Goal: Task Accomplishment & Management: Manage account settings

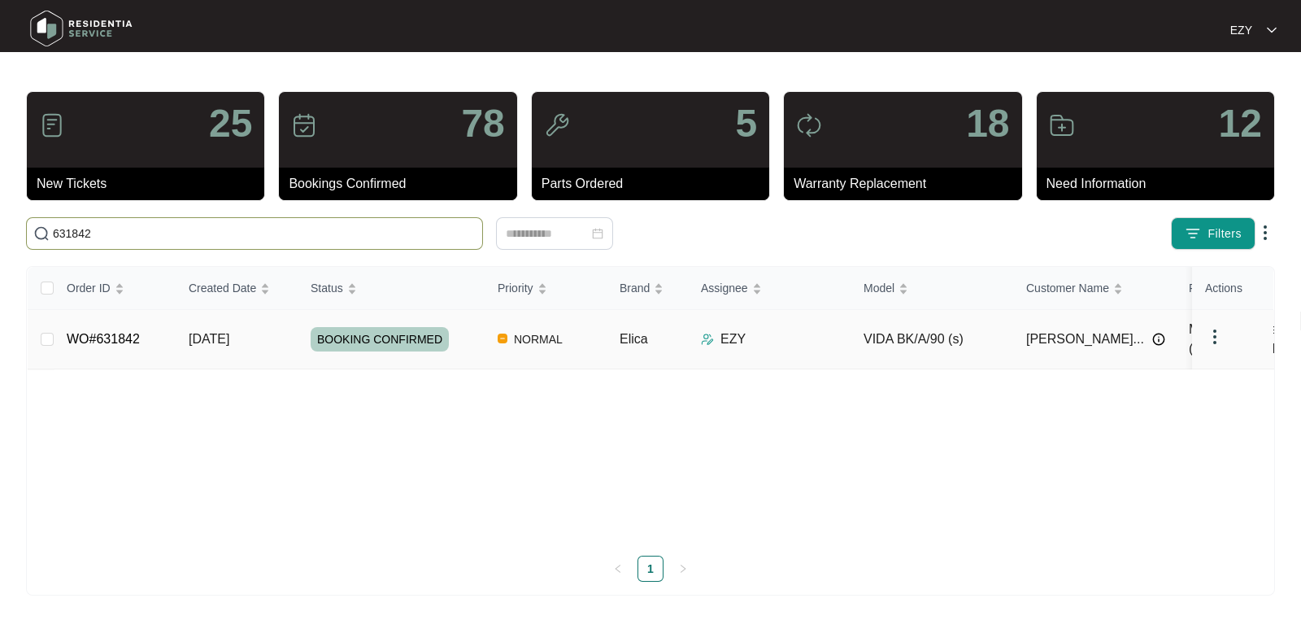
type input "631842"
click at [262, 343] on td "[DATE]" at bounding box center [237, 339] width 122 height 59
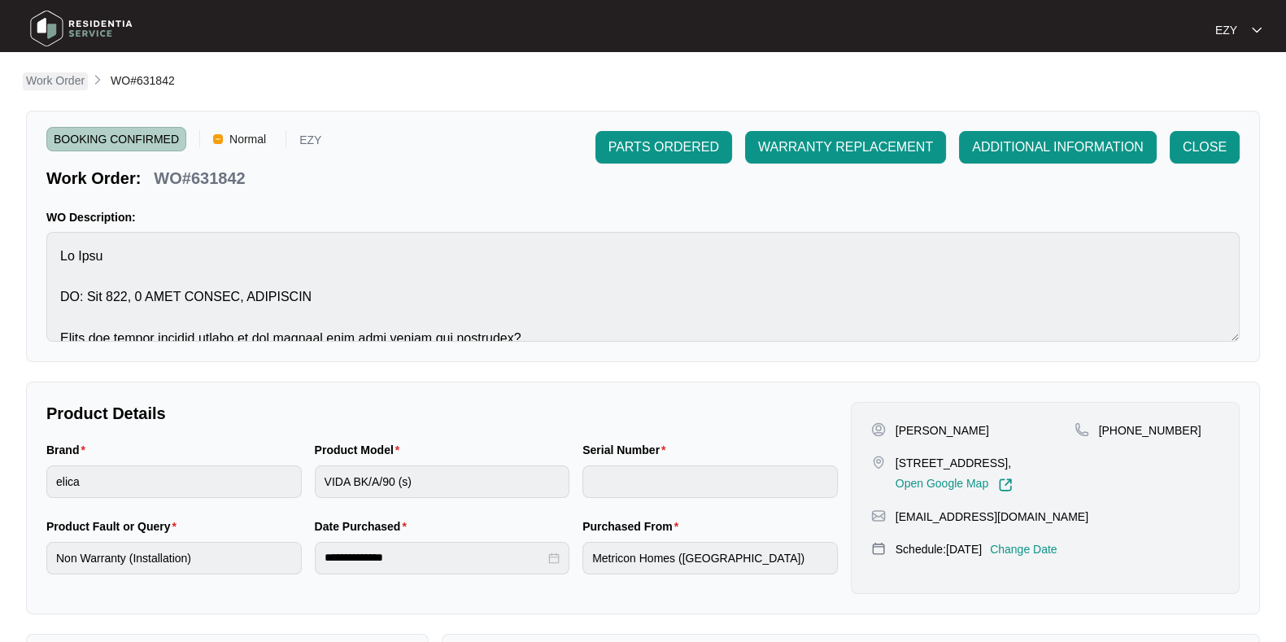
click at [55, 89] on p "Work Order" at bounding box center [55, 80] width 59 height 16
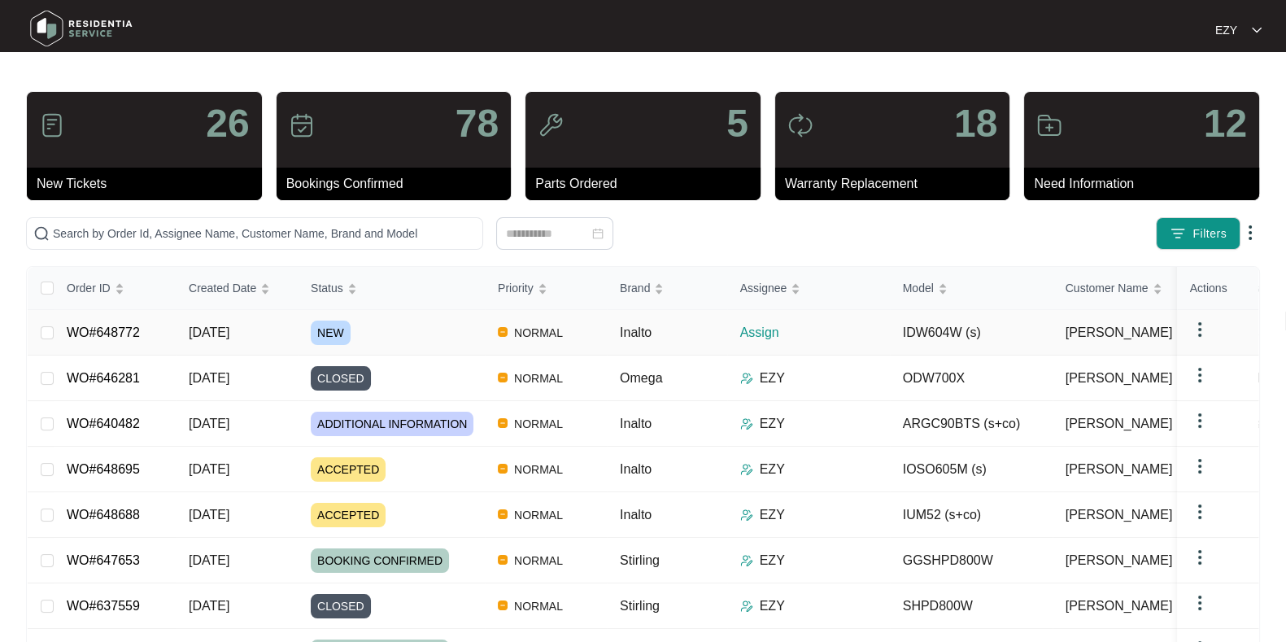
click at [381, 330] on div "NEW" at bounding box center [398, 332] width 174 height 24
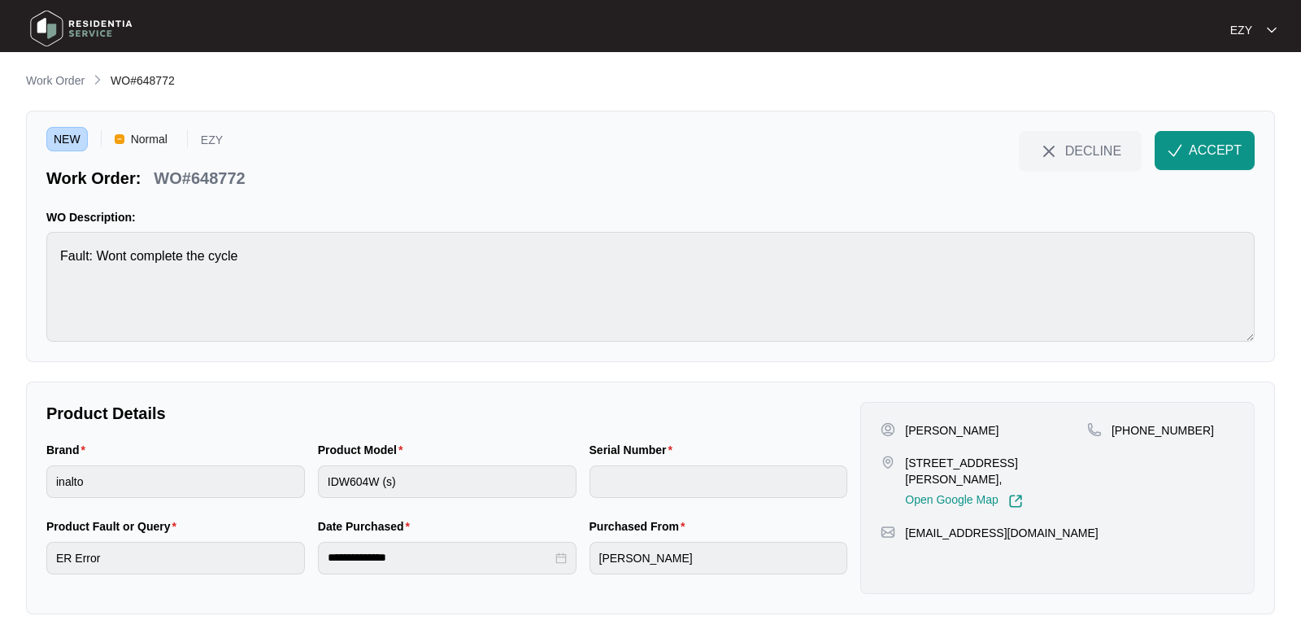
click at [191, 176] on p "WO#648772" at bounding box center [199, 178] width 91 height 23
copy div "WO#648772 DECLINE ACCEPT"
click at [900, 424] on div "[PERSON_NAME]" at bounding box center [984, 430] width 207 height 16
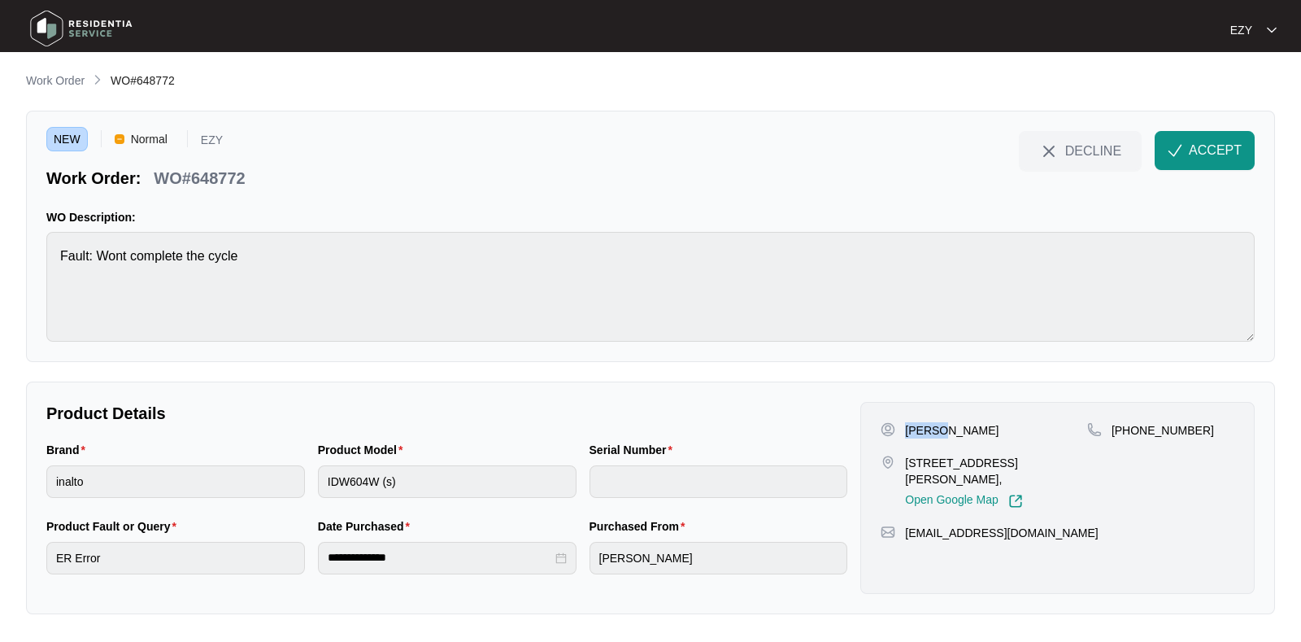
click at [900, 424] on div "[PERSON_NAME]" at bounding box center [984, 430] width 207 height 16
copy p "[PERSON_NAME]"
click at [929, 451] on div "Aykut Kurucu [STREET_ADDRESS][PERSON_NAME], Open Google Map" at bounding box center [984, 465] width 207 height 86
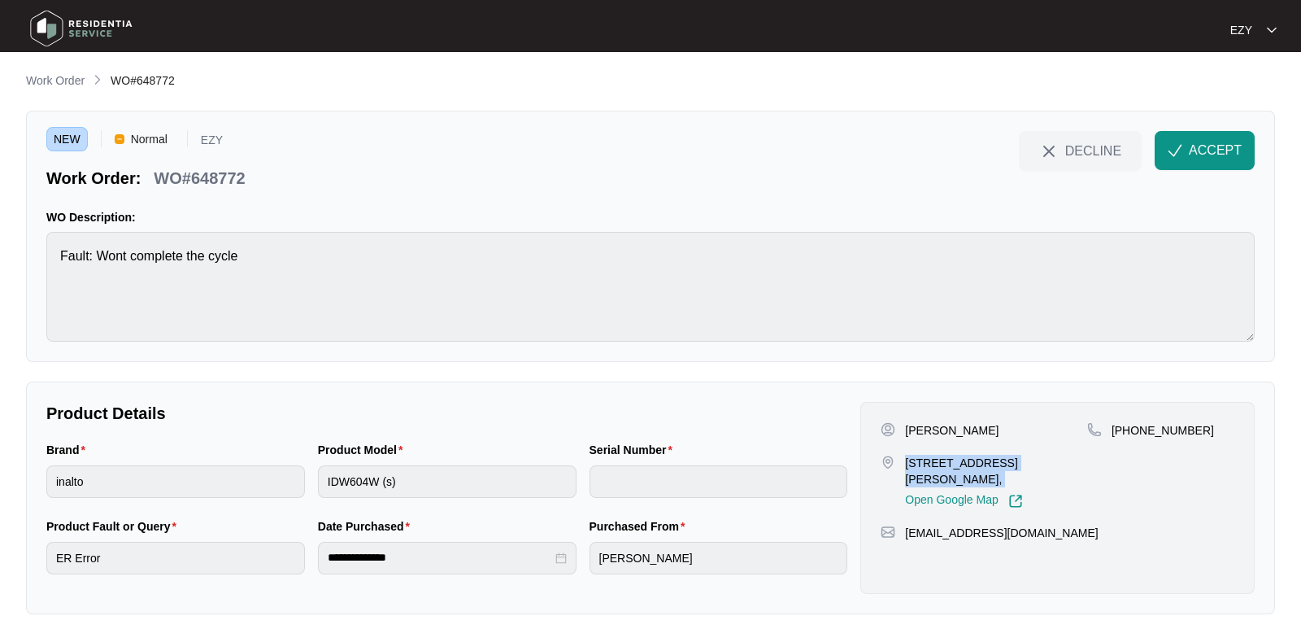
click at [929, 451] on div "Aykut Kurucu [STREET_ADDRESS][PERSON_NAME], Open Google Map" at bounding box center [984, 465] width 207 height 86
copy p "[STREET_ADDRESS][PERSON_NAME],"
drag, startPoint x: 1228, startPoint y: 468, endPoint x: 1134, endPoint y: 445, distance: 97.1
click at [1134, 445] on div "[PHONE_NUMBER]" at bounding box center [1161, 465] width 147 height 86
copy p "426848197"
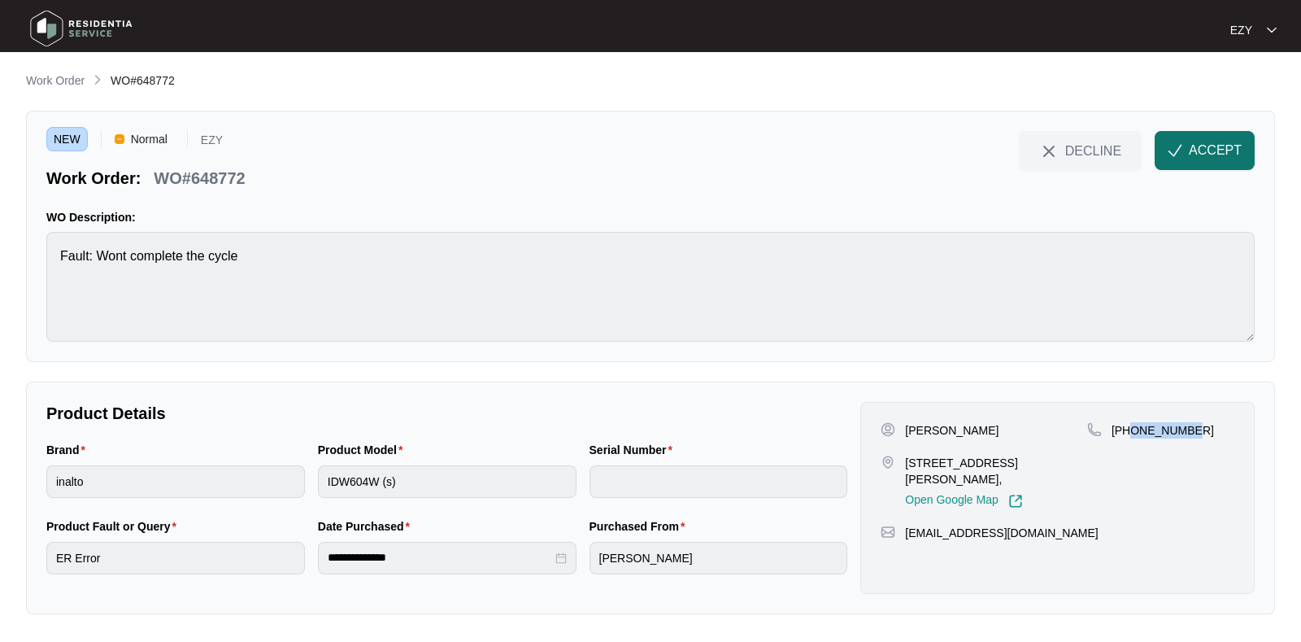
click at [1210, 144] on span "ACCEPT" at bounding box center [1215, 151] width 53 height 20
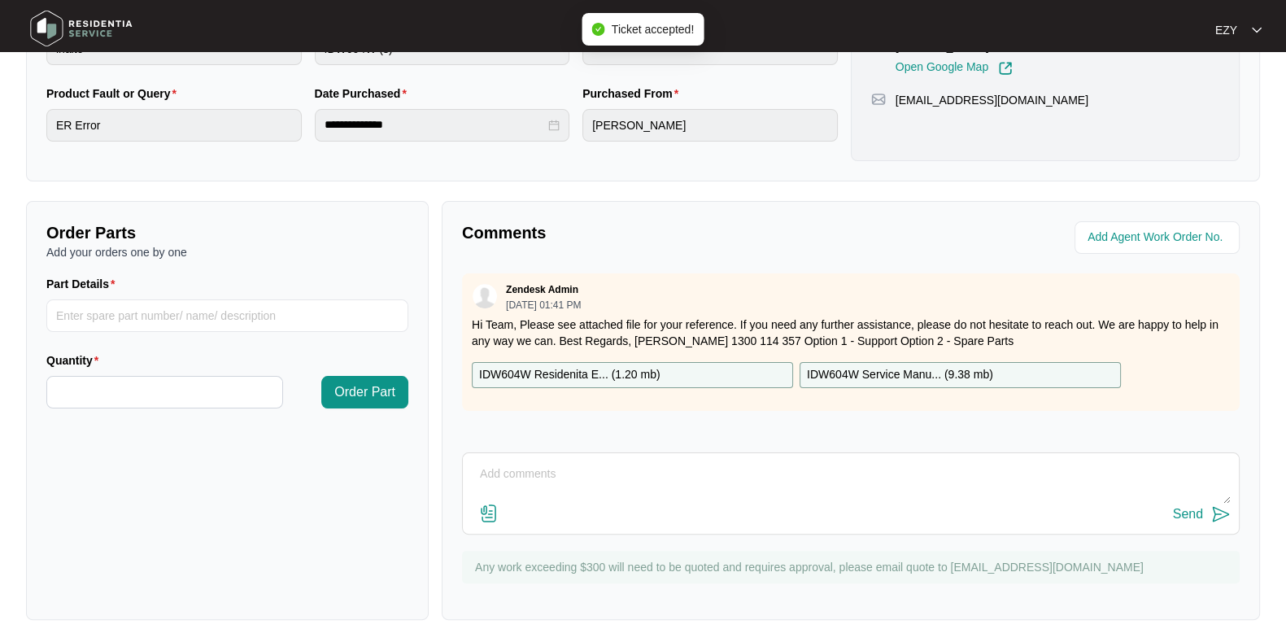
scroll to position [435, 0]
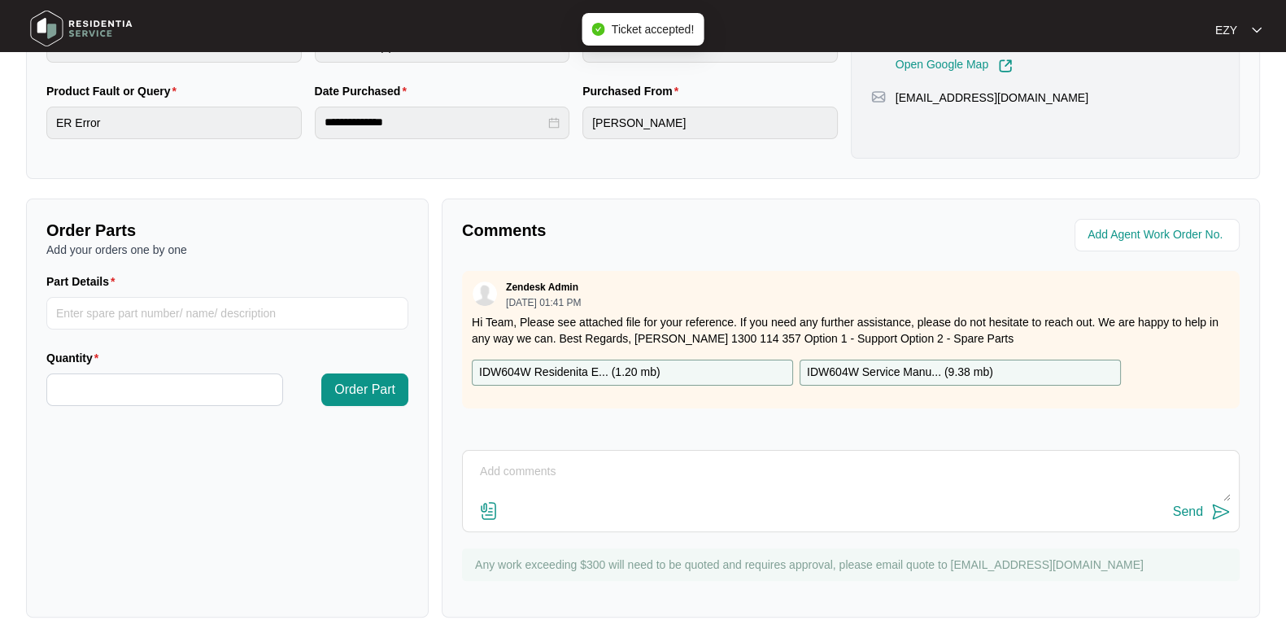
click at [602, 374] on p "IDW604W Residenita E... ( 1.20 mb )" at bounding box center [569, 373] width 181 height 18
click at [847, 384] on div "Zendesk Admin [DATE] 01:41 PM Hi Team, Please see attached file for your refere…" at bounding box center [851, 339] width 778 height 137
click at [896, 368] on p "IDW604W Service Manu... ( 9.38 mb )" at bounding box center [900, 373] width 186 height 18
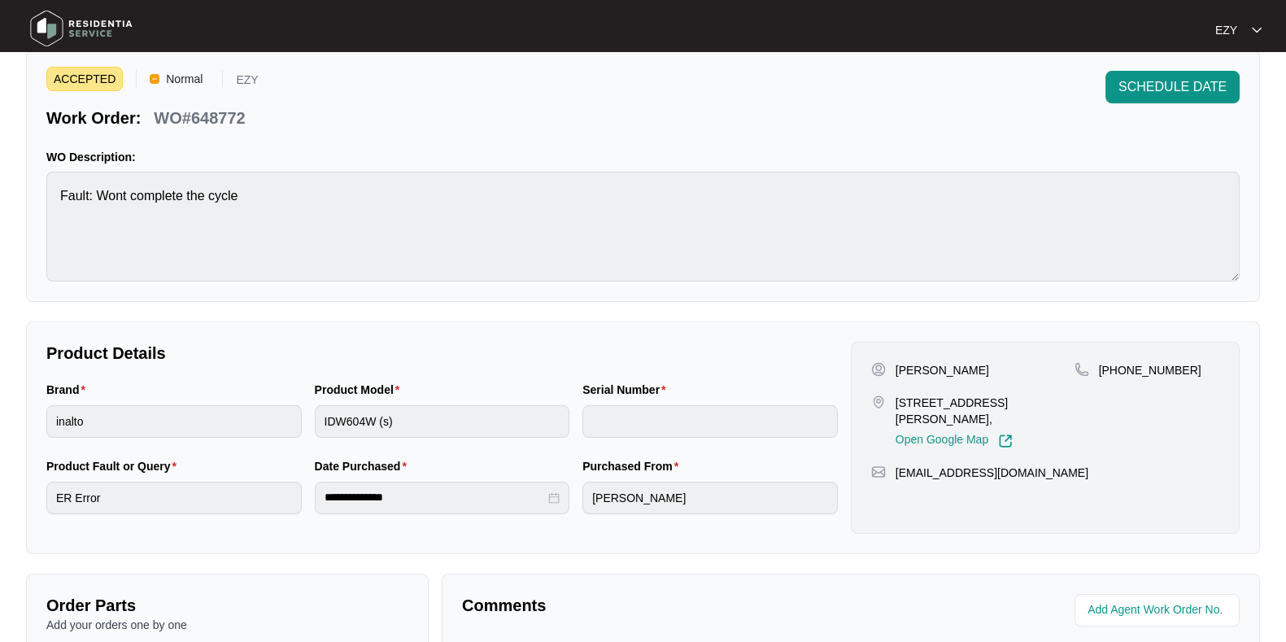
scroll to position [0, 0]
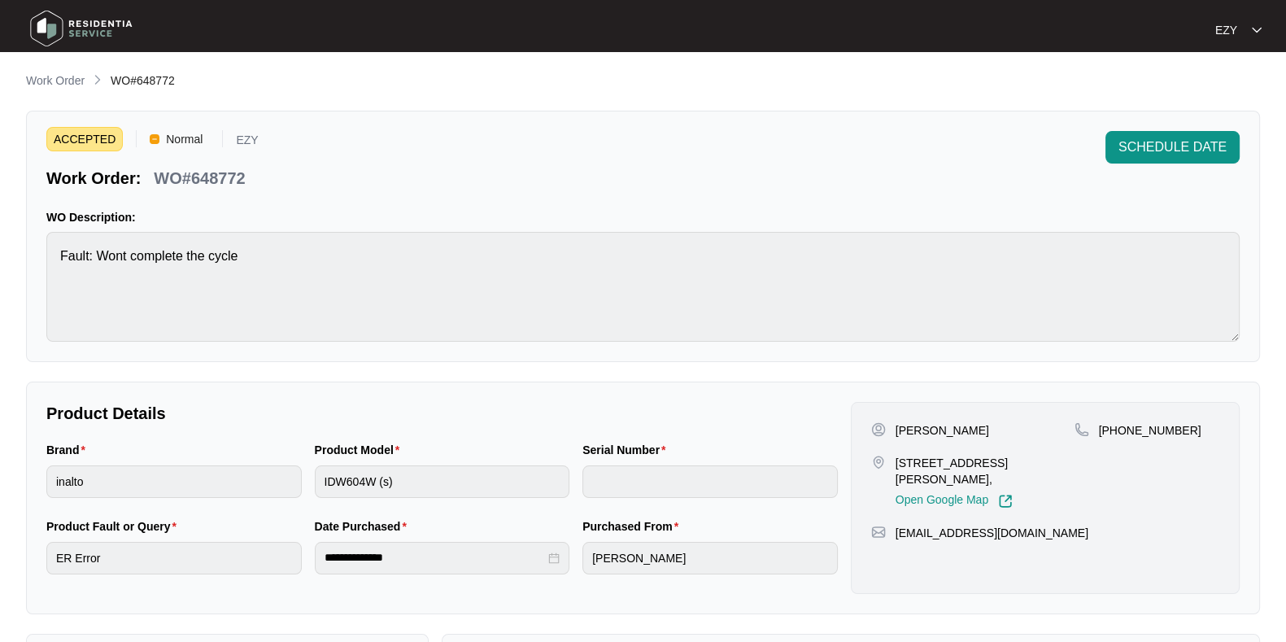
click at [56, 72] on li "Work Order" at bounding box center [55, 82] width 59 height 20
click at [58, 86] on p "Work Order" at bounding box center [55, 80] width 59 height 16
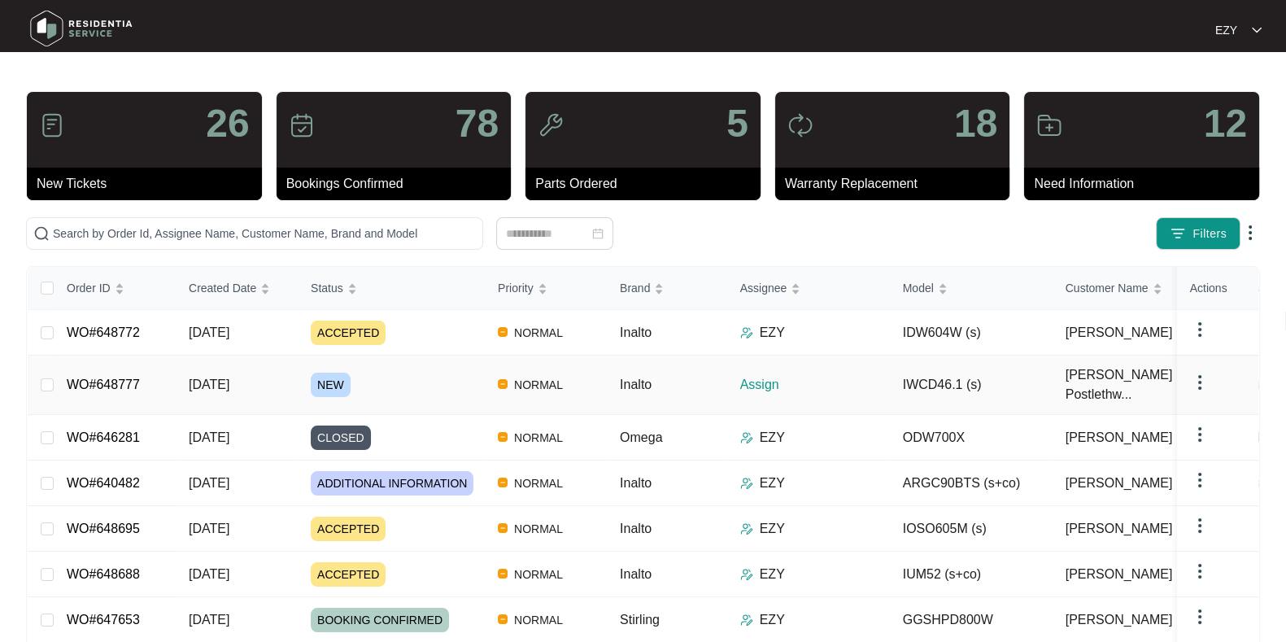
click at [392, 376] on div "NEW" at bounding box center [398, 385] width 174 height 24
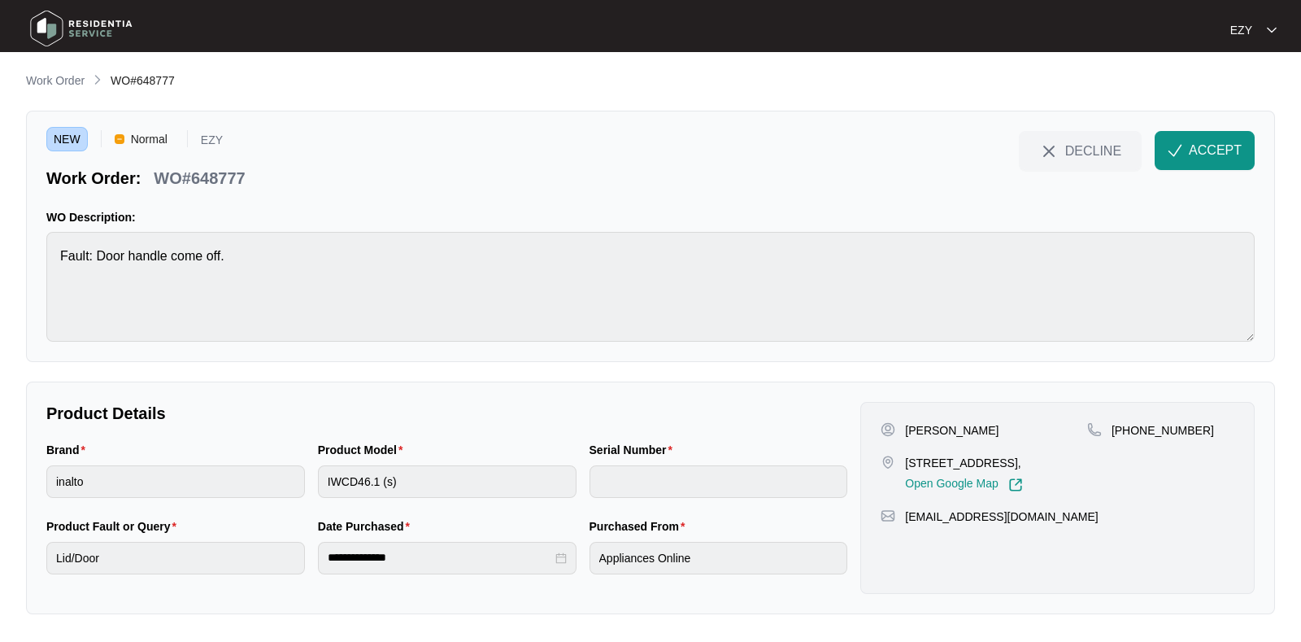
click at [215, 168] on p "WO#648777" at bounding box center [199, 178] width 91 height 23
copy div "WO#648777 DECLINE ACCEPT"
click at [215, 168] on p "WO#648777" at bounding box center [199, 178] width 91 height 23
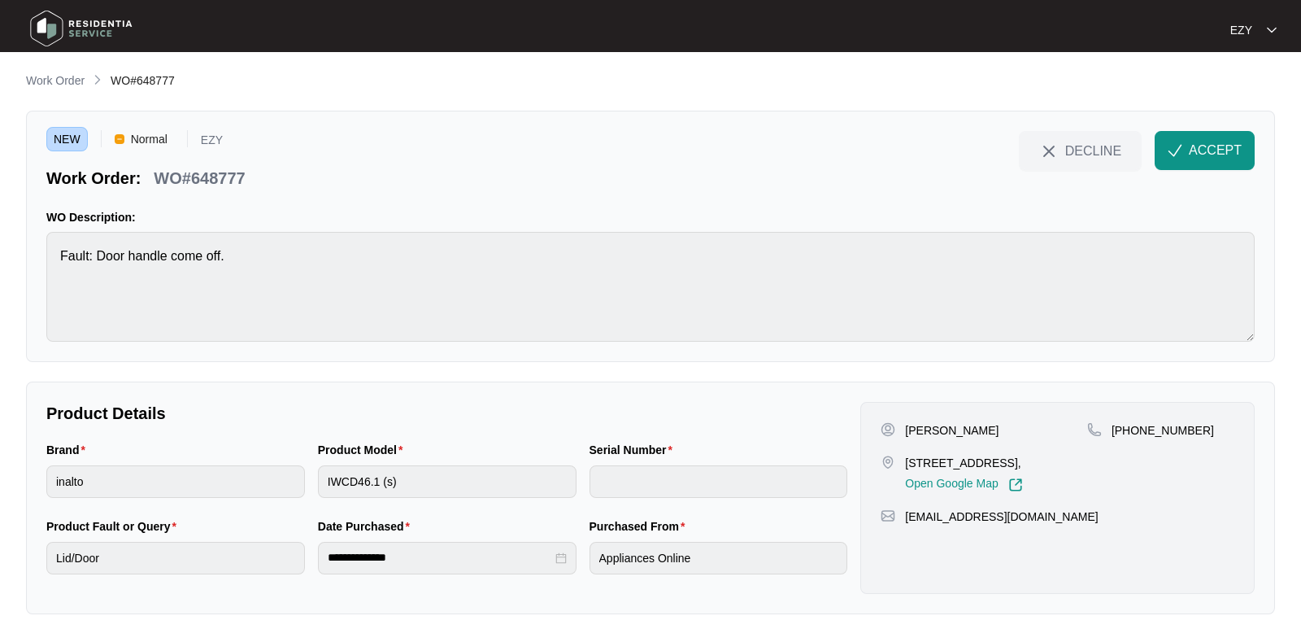
click at [906, 429] on p "[PERSON_NAME]" at bounding box center [952, 430] width 94 height 16
copy p "[PERSON_NAME]"
click at [947, 462] on p "[STREET_ADDRESS]," at bounding box center [963, 463] width 117 height 16
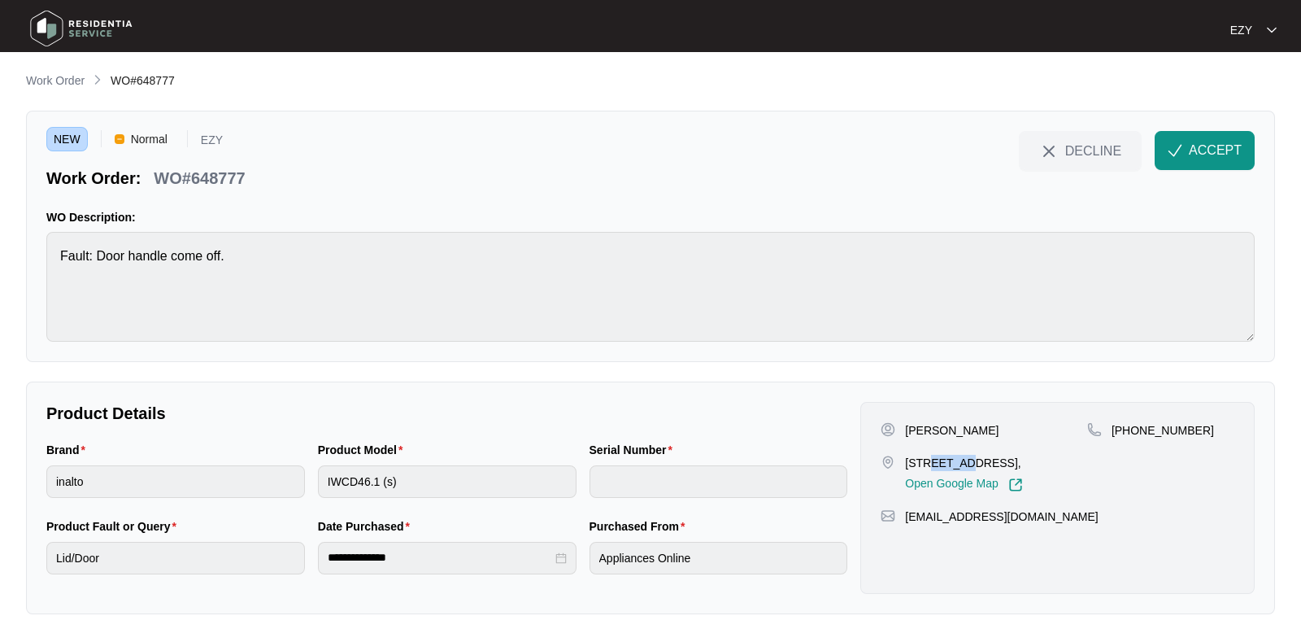
click at [947, 462] on p "[STREET_ADDRESS]," at bounding box center [963, 463] width 117 height 16
copy p "[STREET_ADDRESS],"
drag, startPoint x: 1228, startPoint y: 432, endPoint x: 1131, endPoint y: 439, distance: 97.1
click at [1131, 439] on div "[PHONE_NUMBER]" at bounding box center [1161, 457] width 147 height 70
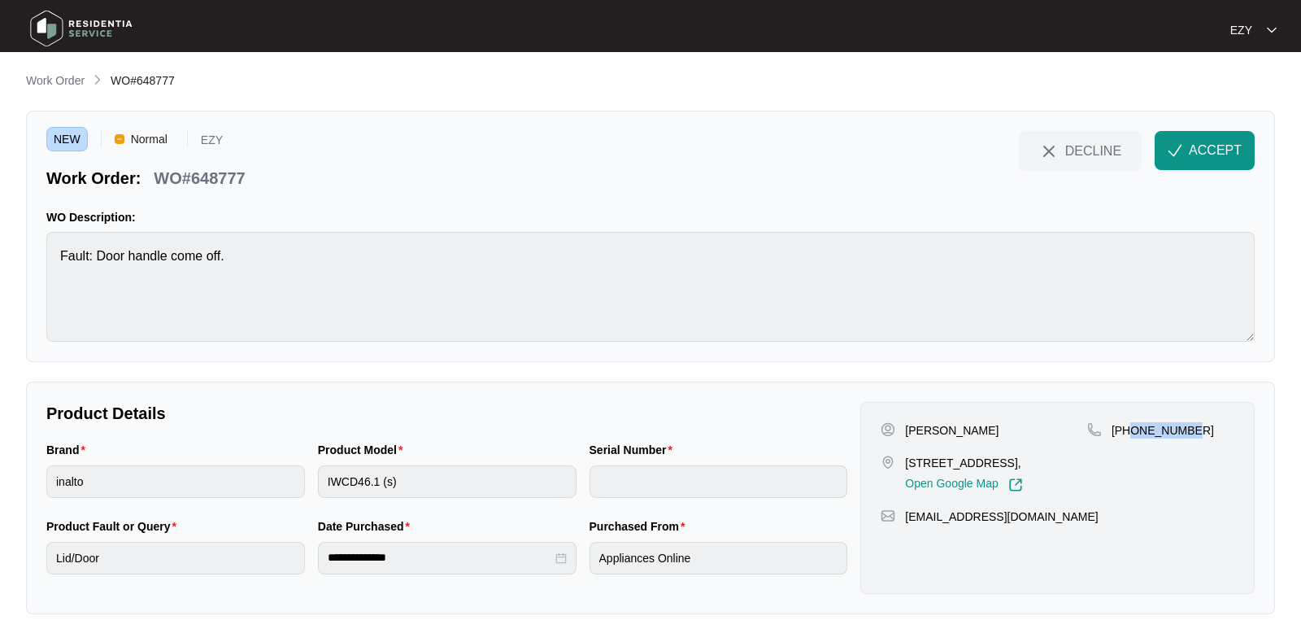
copy p "405195390"
click at [1208, 147] on span "ACCEPT" at bounding box center [1215, 151] width 53 height 20
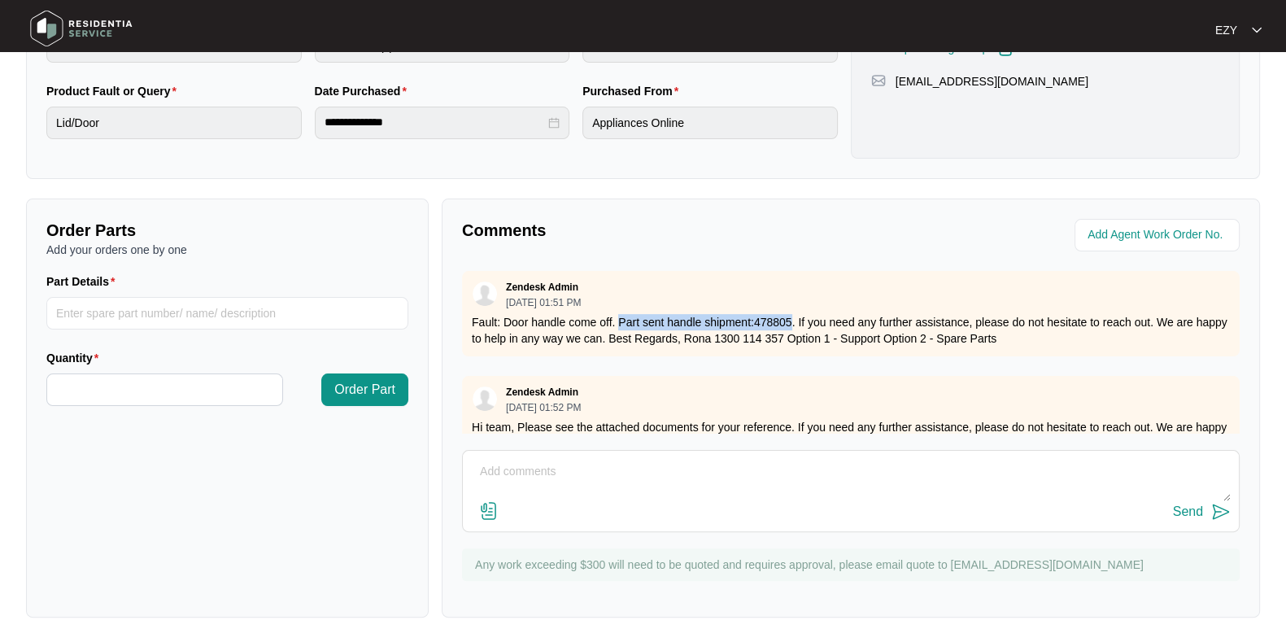
drag, startPoint x: 616, startPoint y: 313, endPoint x: 790, endPoint y: 317, distance: 174.1
click at [790, 317] on p "Fault: Door handle come off. Part sent handle shipment:478805. If you need any …" at bounding box center [851, 330] width 758 height 33
copy p "Part sent handle shipment:478805"
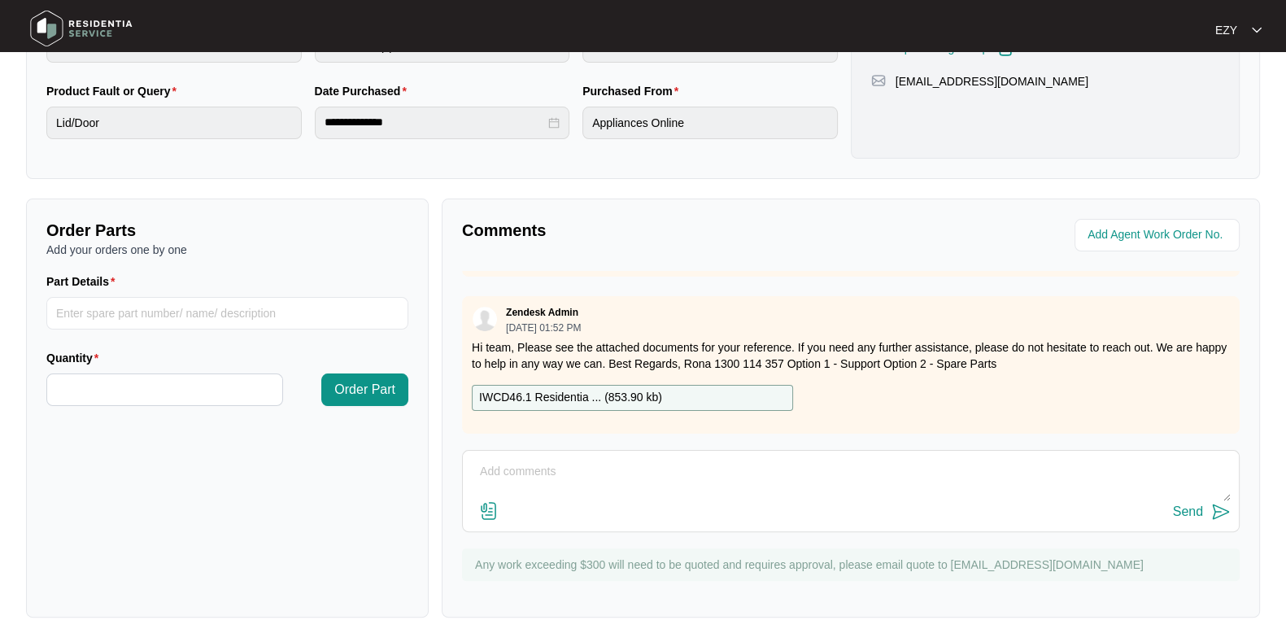
click at [630, 389] on p "IWCD46.1 Residentia ... ( 853.90 kb )" at bounding box center [570, 398] width 183 height 18
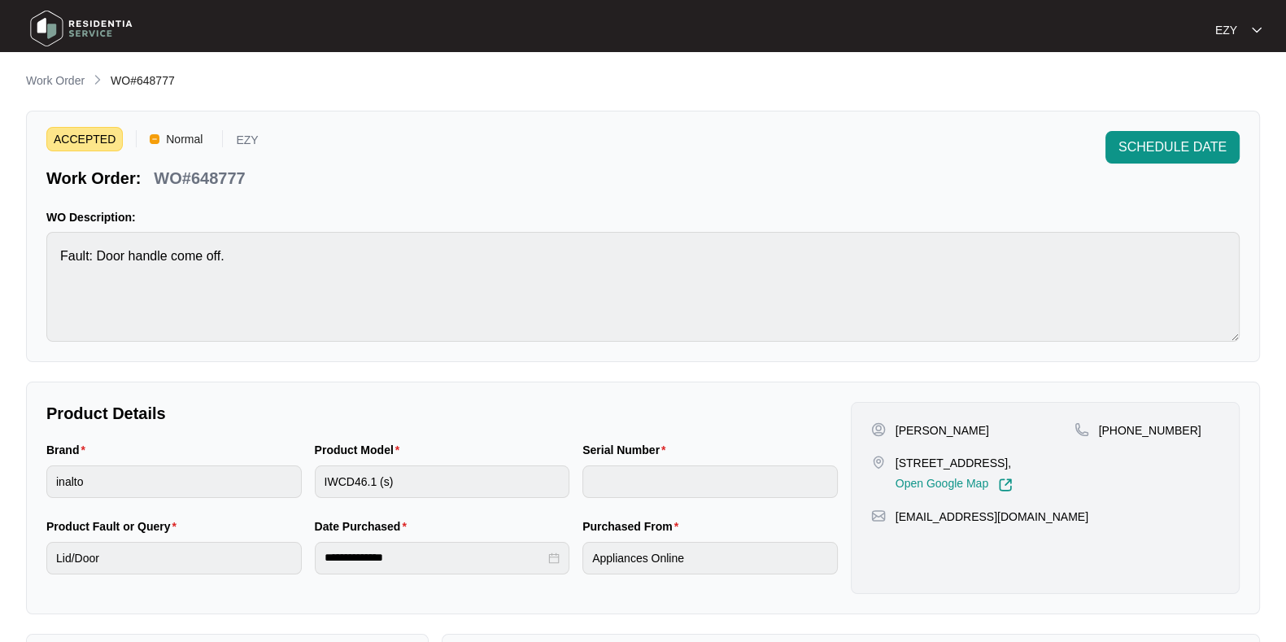
click at [56, 72] on li "Work Order" at bounding box center [55, 82] width 59 height 20
click at [46, 85] on p "Work Order" at bounding box center [55, 80] width 59 height 16
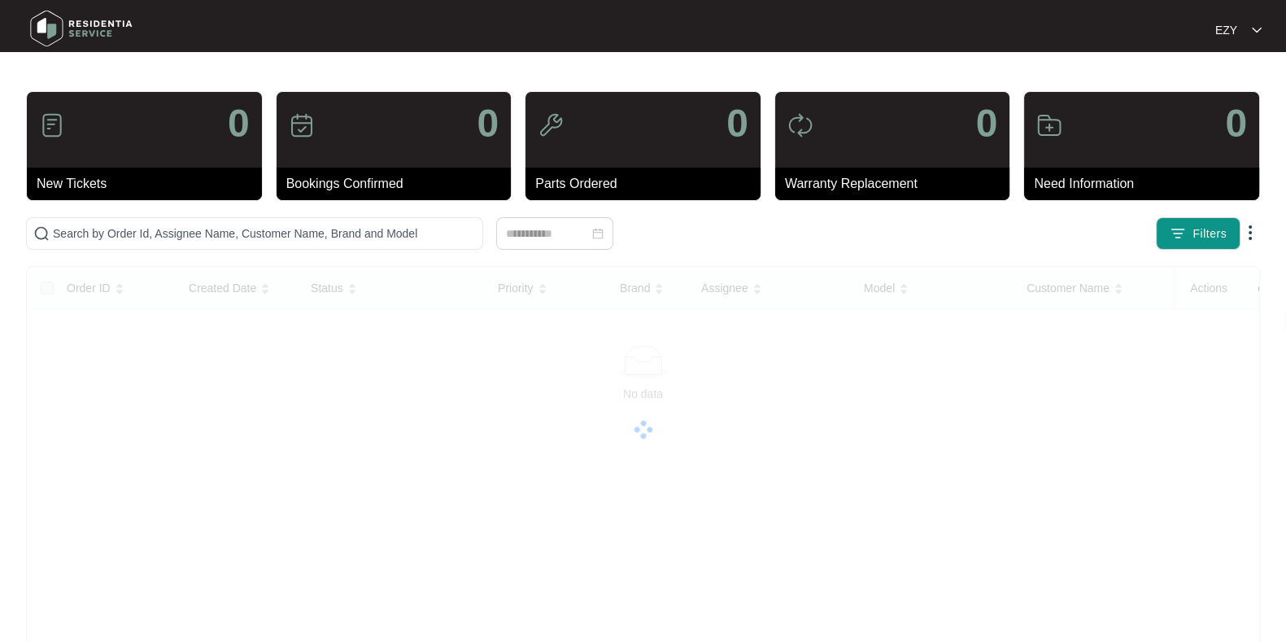
click at [69, 86] on main "0 New Tickets 0 Bookings Confirmed 0 Parts Ordered 0 Warranty Replacement 0 Nee…" at bounding box center [643, 408] width 1286 height 817
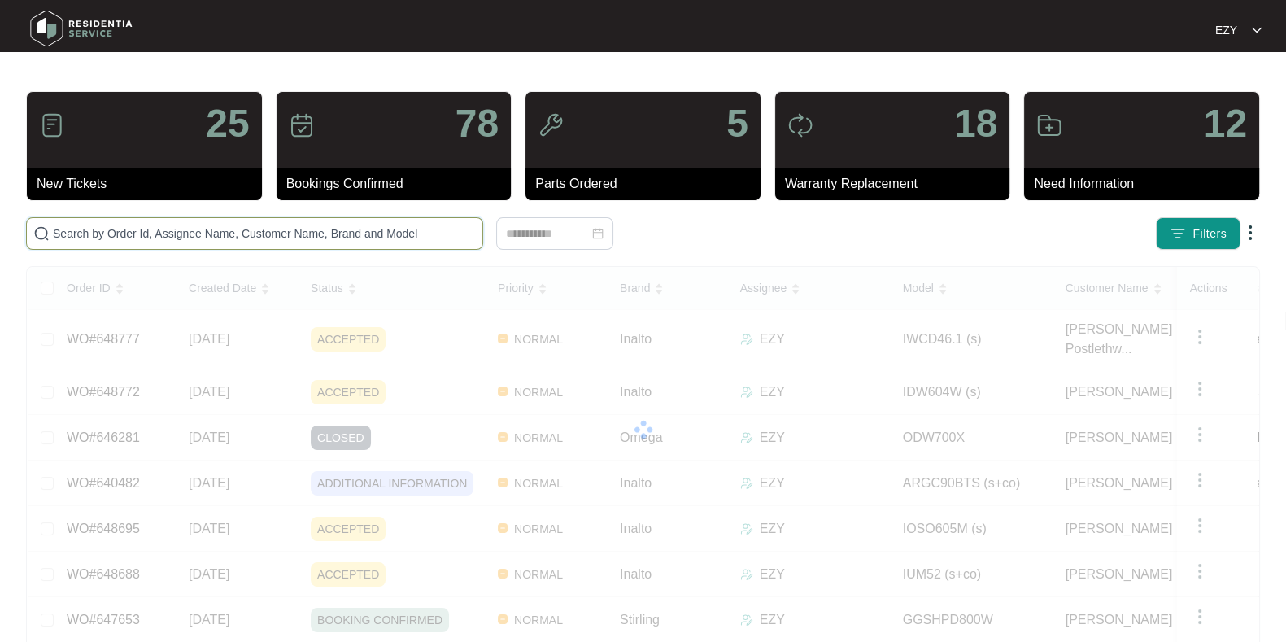
click at [222, 231] on input "text" at bounding box center [264, 233] width 423 height 18
paste input "611172"
type input "611172"
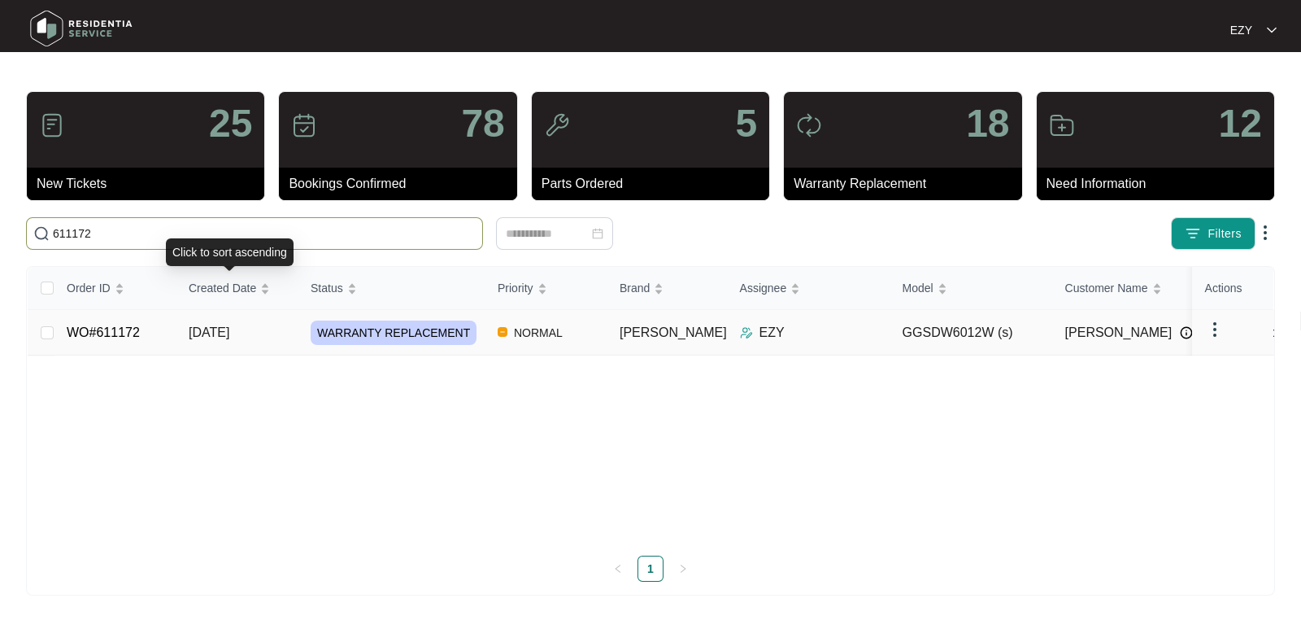
click at [272, 341] on td "[DATE]" at bounding box center [237, 333] width 122 height 46
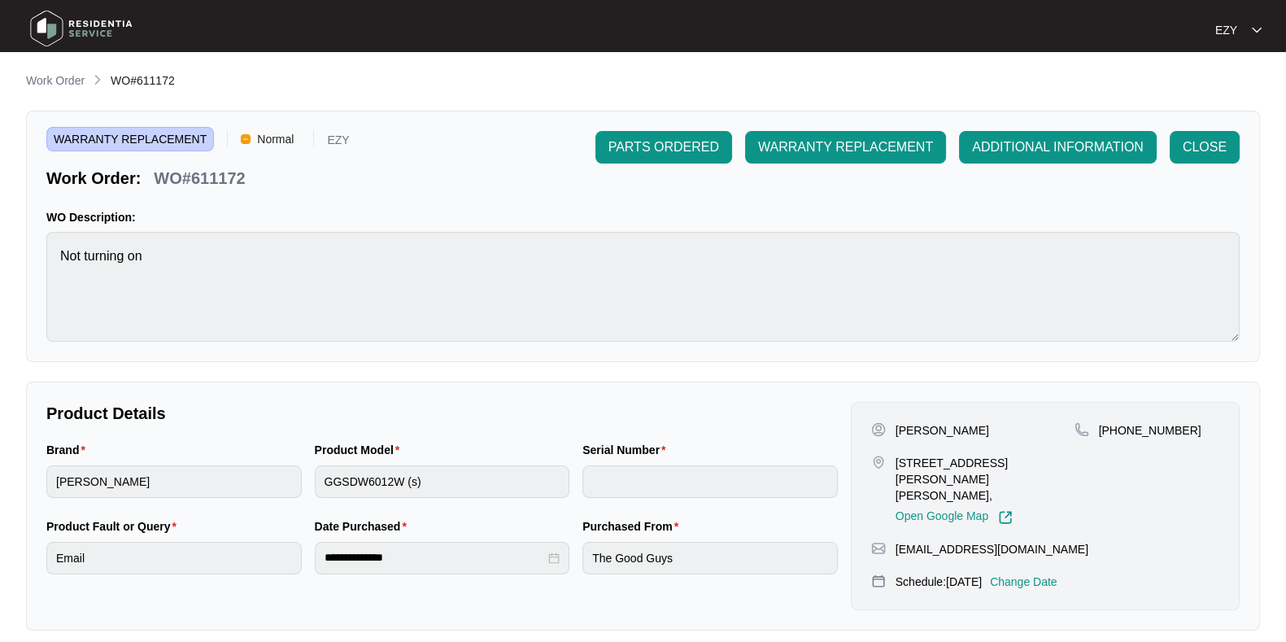
click at [33, 68] on main "**********" at bounding box center [643, 547] width 1286 height 1095
click at [48, 81] on p "Work Order" at bounding box center [55, 80] width 59 height 16
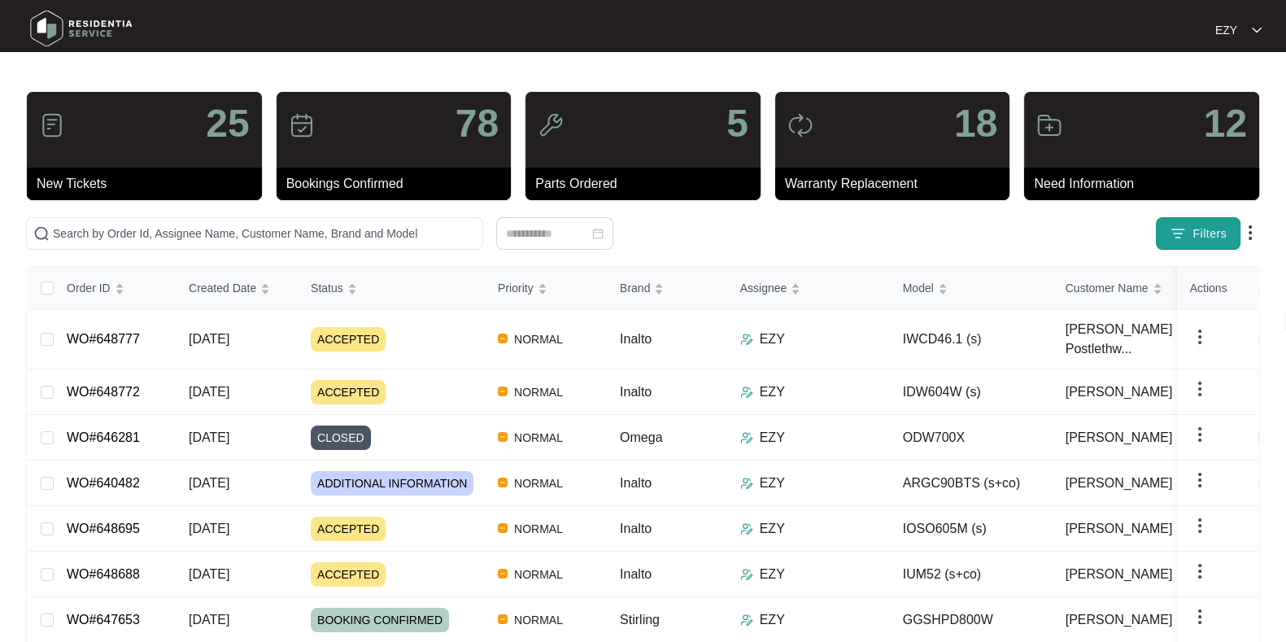
click at [1163, 233] on button "Filters" at bounding box center [1198, 233] width 85 height 33
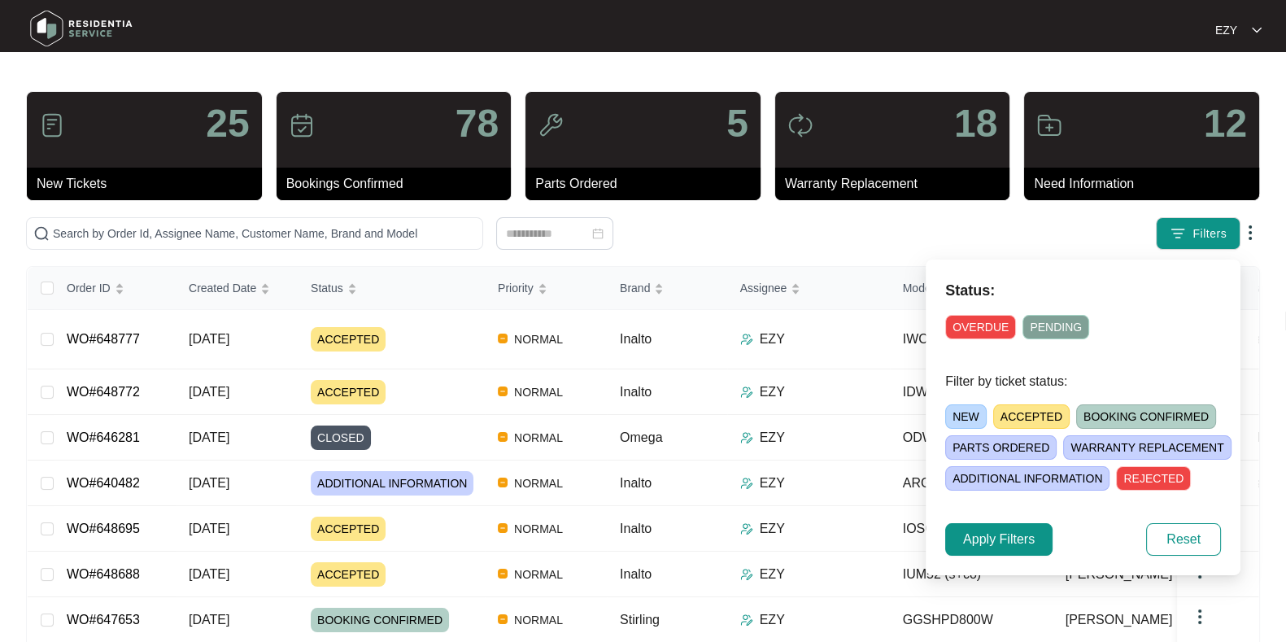
click at [1027, 420] on span "ACCEPTED" at bounding box center [1031, 416] width 76 height 24
click at [965, 536] on span "Apply Filters" at bounding box center [999, 540] width 72 height 20
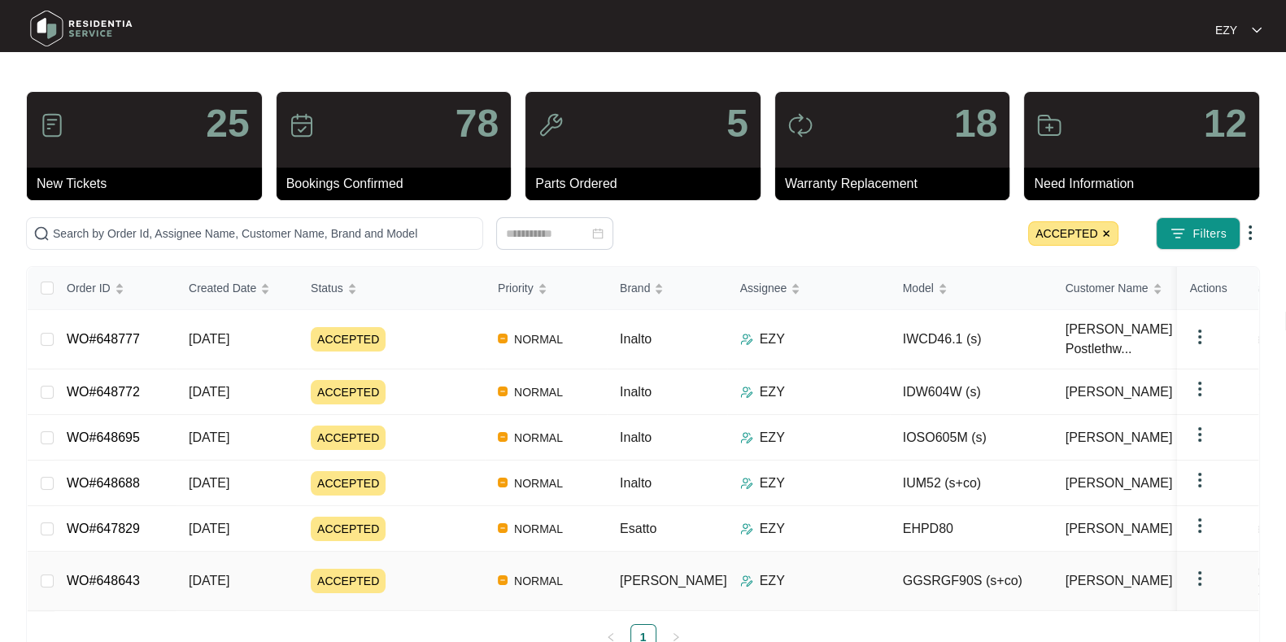
click at [405, 569] on div "ACCEPTED" at bounding box center [398, 581] width 174 height 24
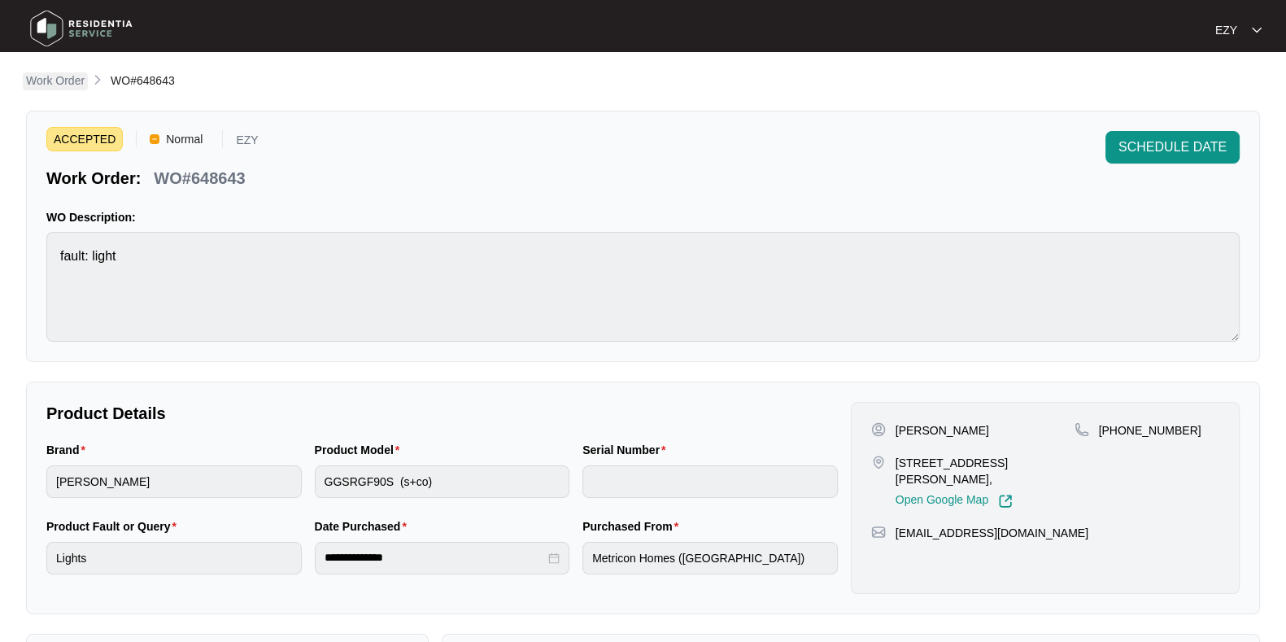
click at [68, 81] on p "Work Order" at bounding box center [55, 80] width 59 height 16
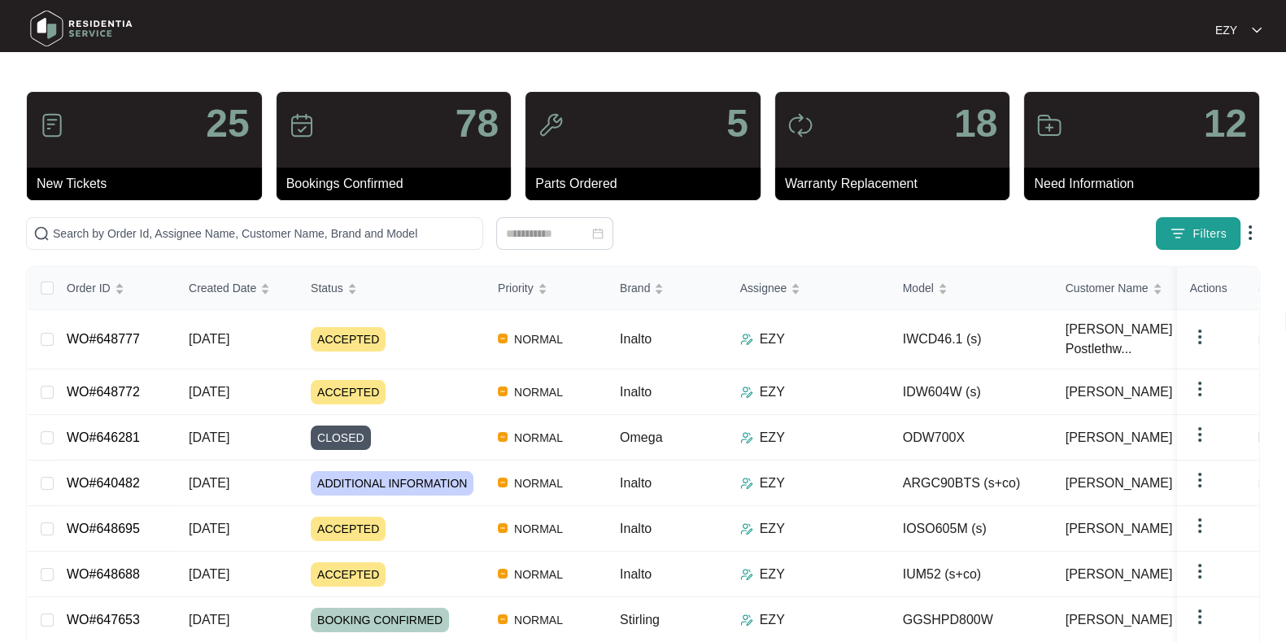
click at [1200, 219] on button "Filters" at bounding box center [1198, 233] width 85 height 33
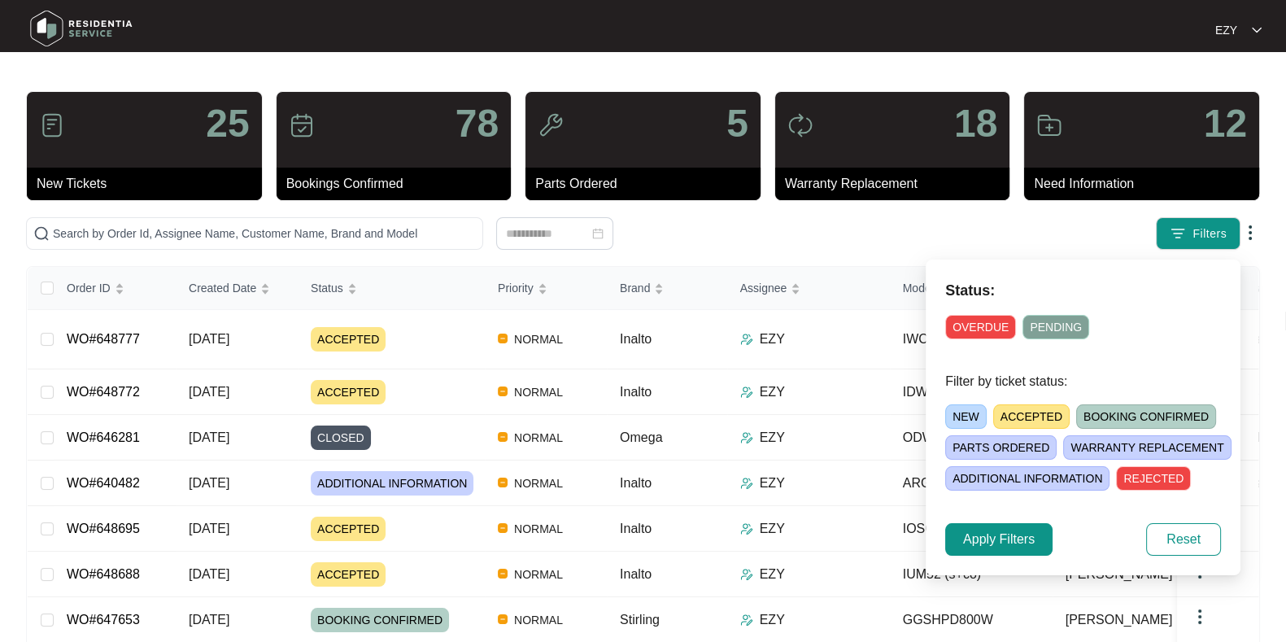
click at [1009, 416] on span "ACCEPTED" at bounding box center [1031, 416] width 76 height 24
click at [1009, 526] on button "Apply Filters" at bounding box center [998, 539] width 107 height 33
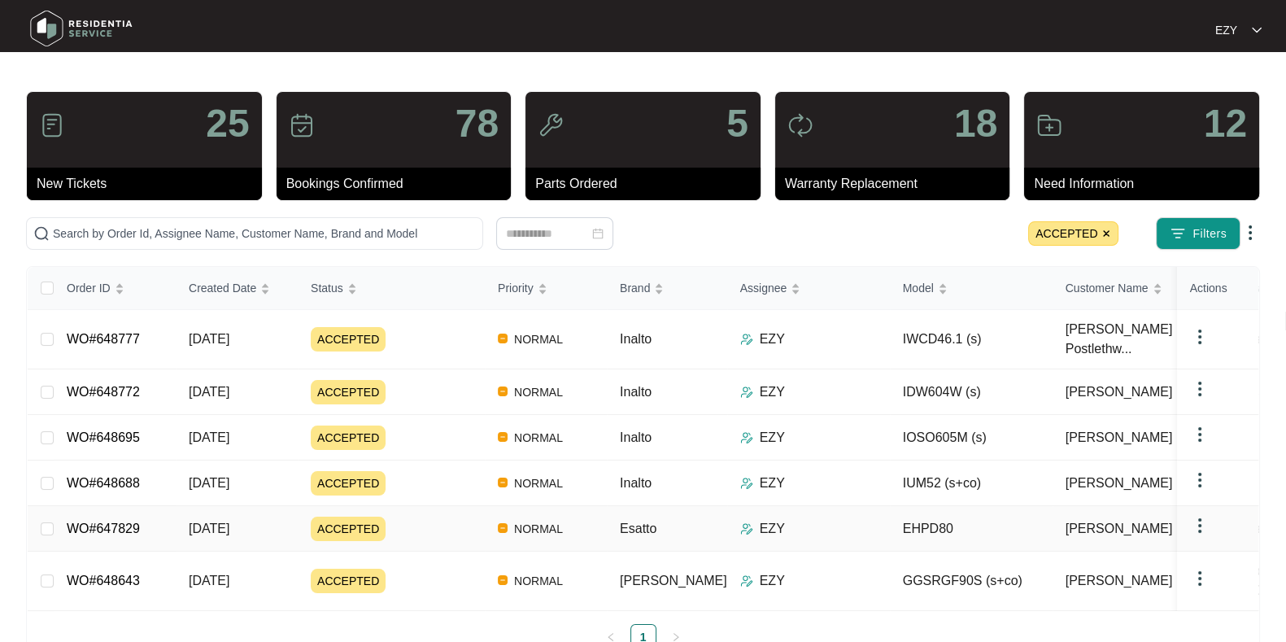
scroll to position [0, 8]
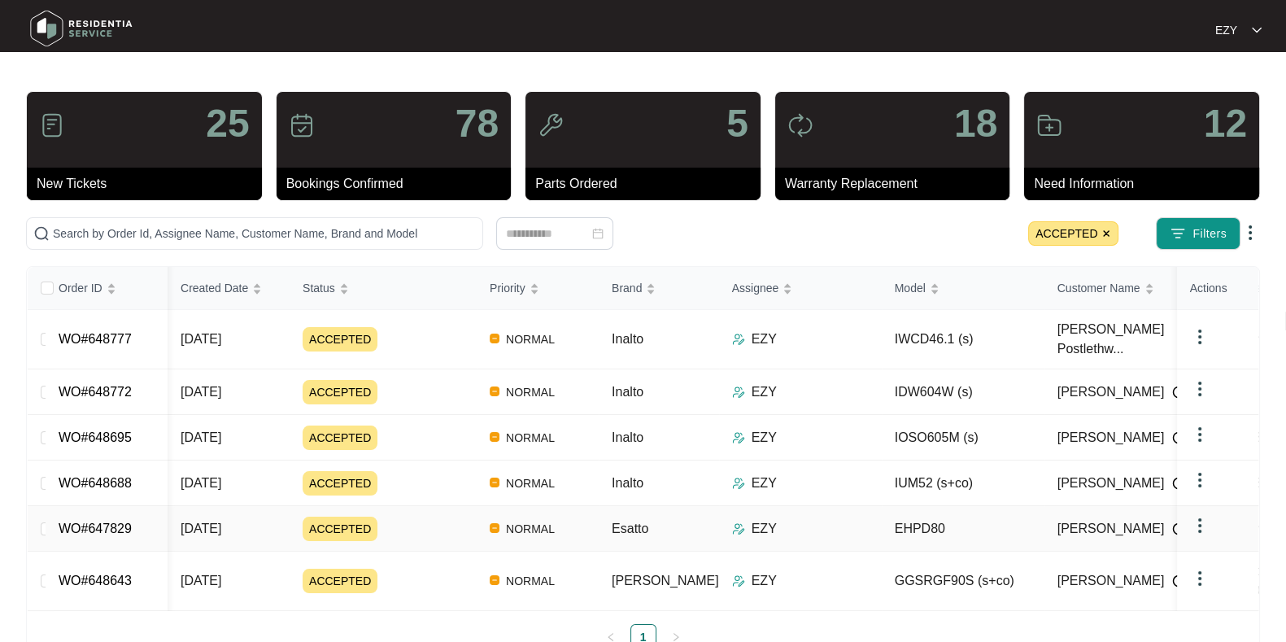
click at [408, 517] on div "ACCEPTED" at bounding box center [390, 529] width 174 height 24
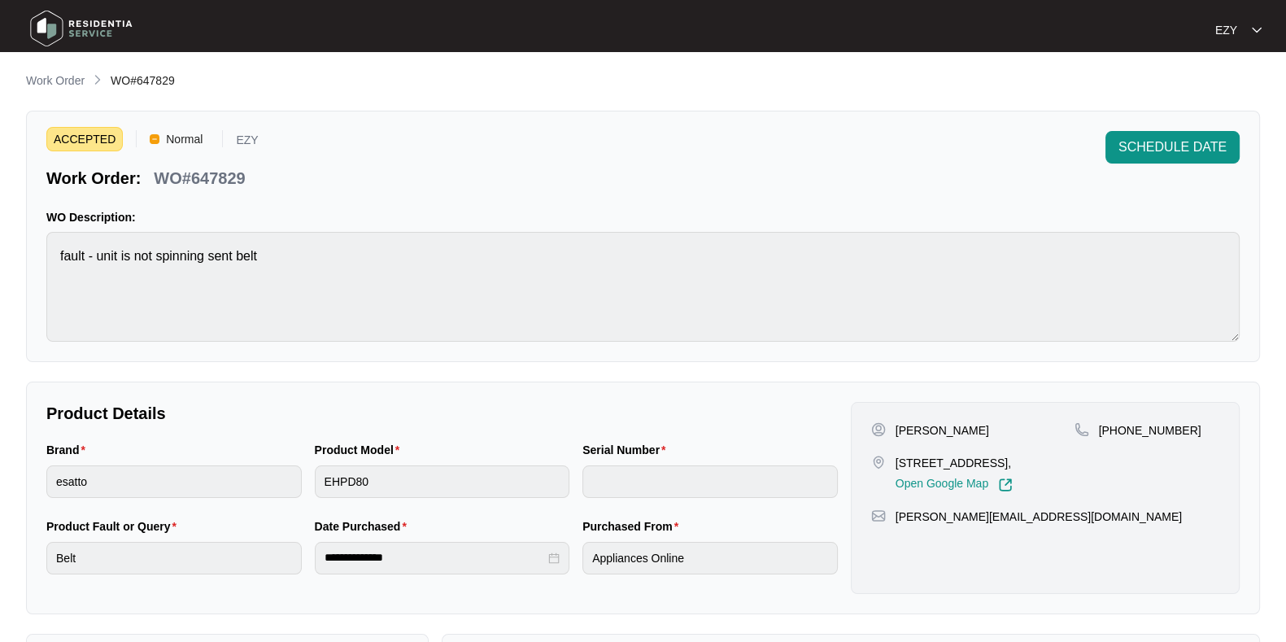
click at [232, 172] on p "WO#647829" at bounding box center [199, 178] width 91 height 23
copy p "647829"
click at [1213, 152] on span "SCHEDULE DATE" at bounding box center [1172, 147] width 108 height 20
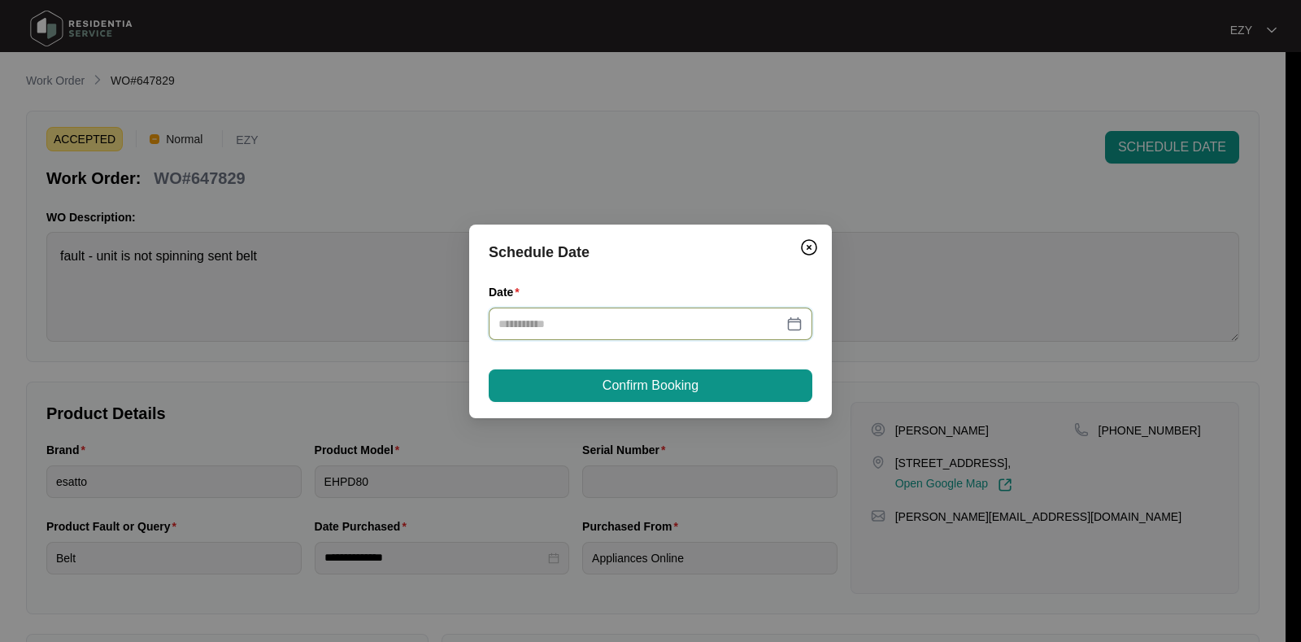
click at [561, 331] on input "Date" at bounding box center [641, 324] width 285 height 18
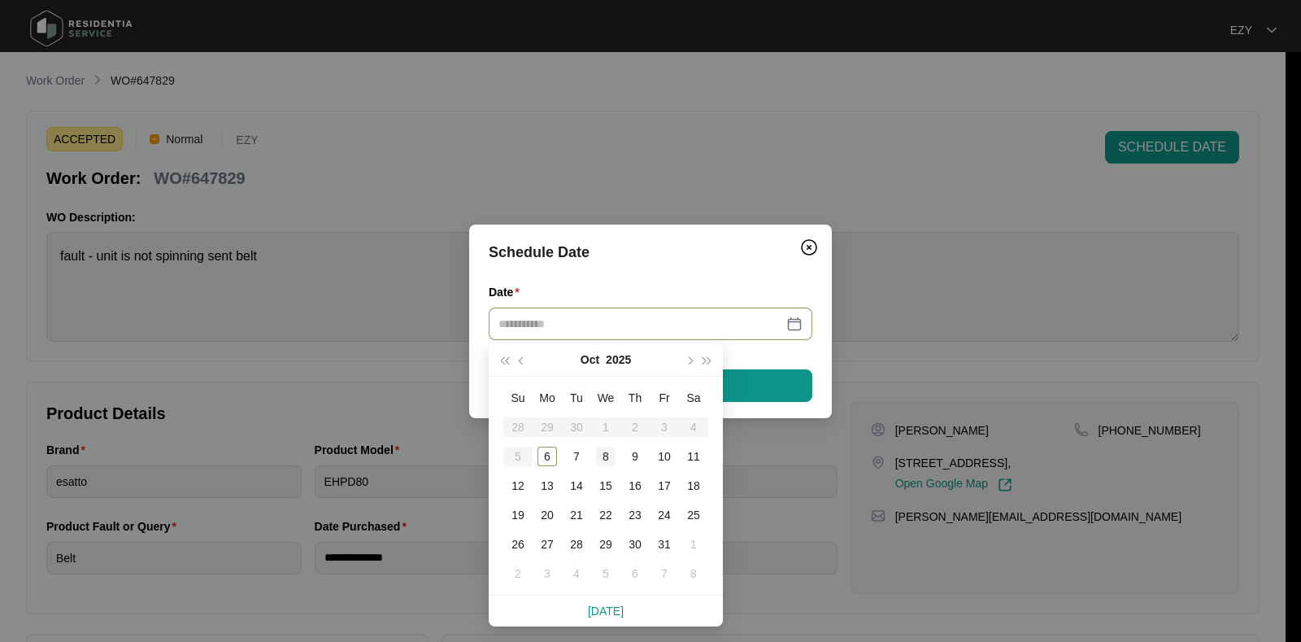
type input "**********"
click at [603, 464] on div "8" at bounding box center [606, 457] width 20 height 20
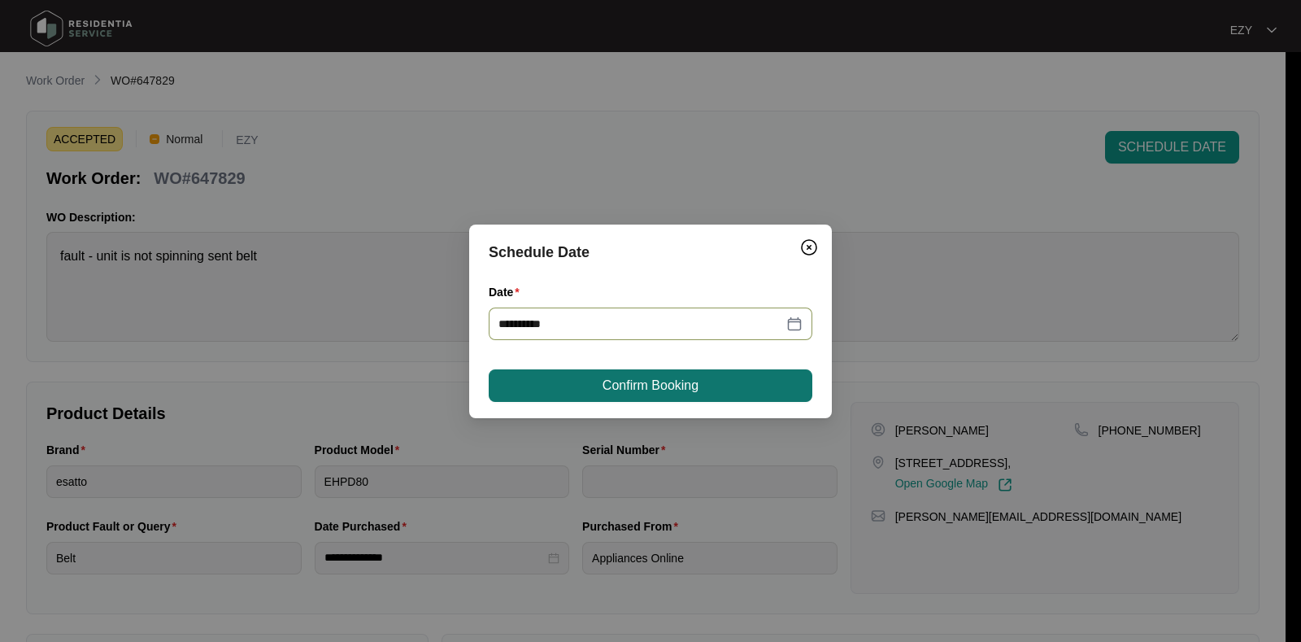
type input "**********"
click at [621, 380] on span "Confirm Booking" at bounding box center [651, 386] width 96 height 20
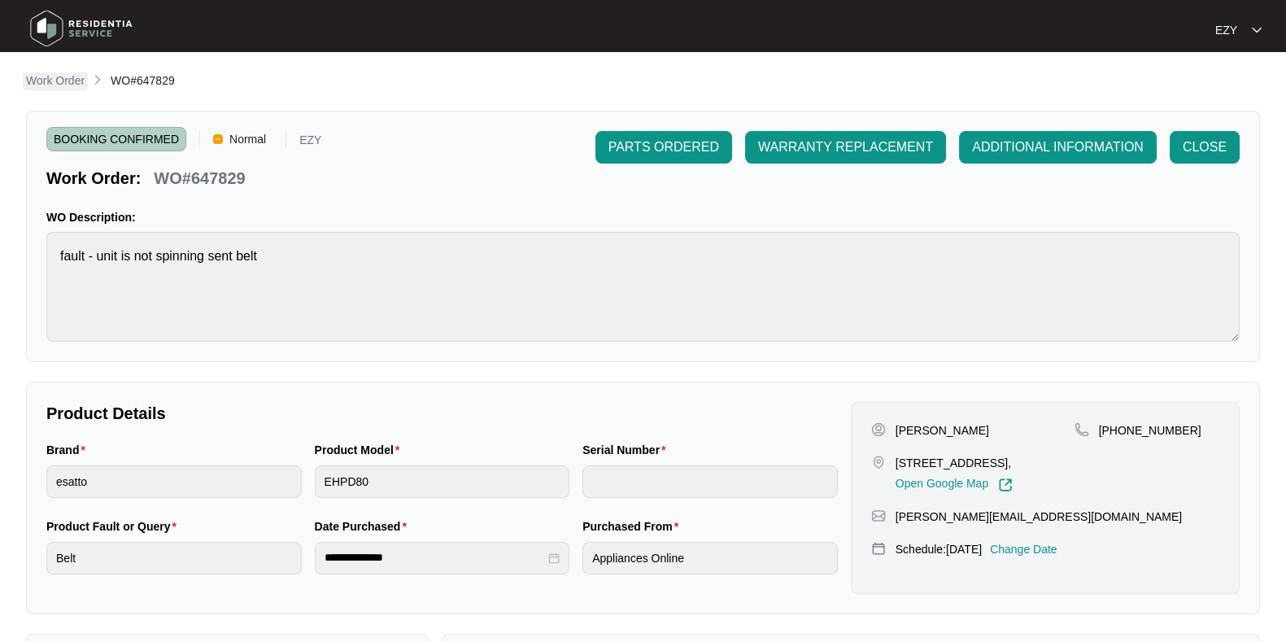
click at [73, 82] on p "Work Order" at bounding box center [55, 80] width 59 height 16
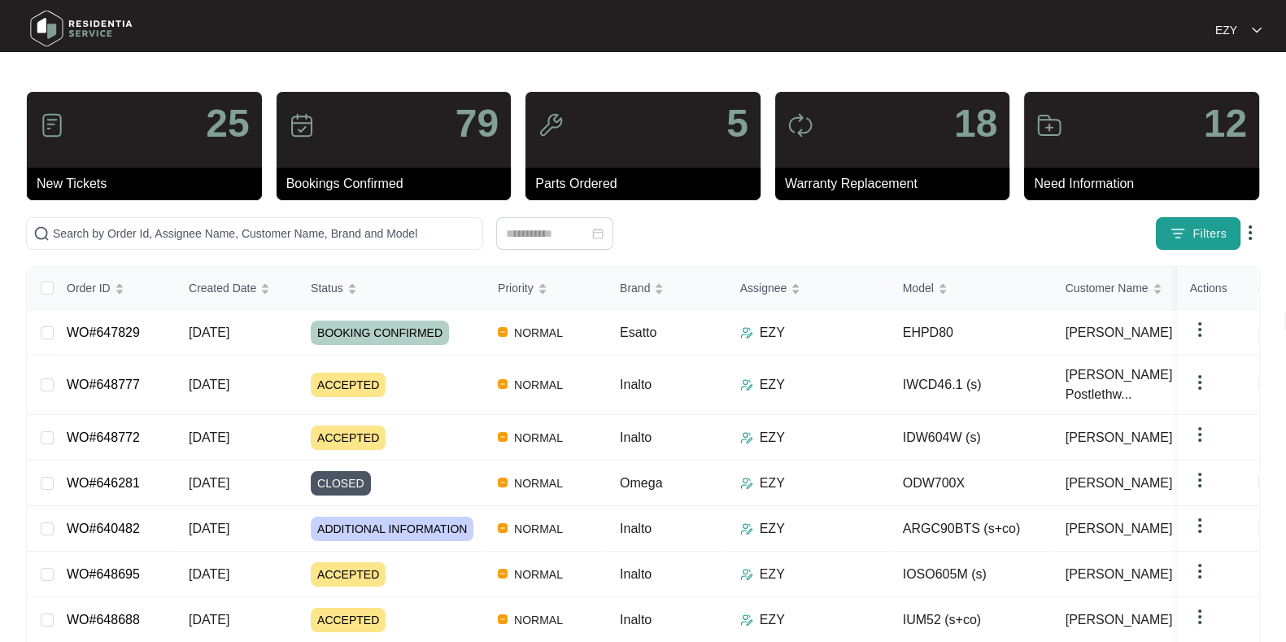
click at [1179, 217] on button "Filters" at bounding box center [1198, 233] width 85 height 33
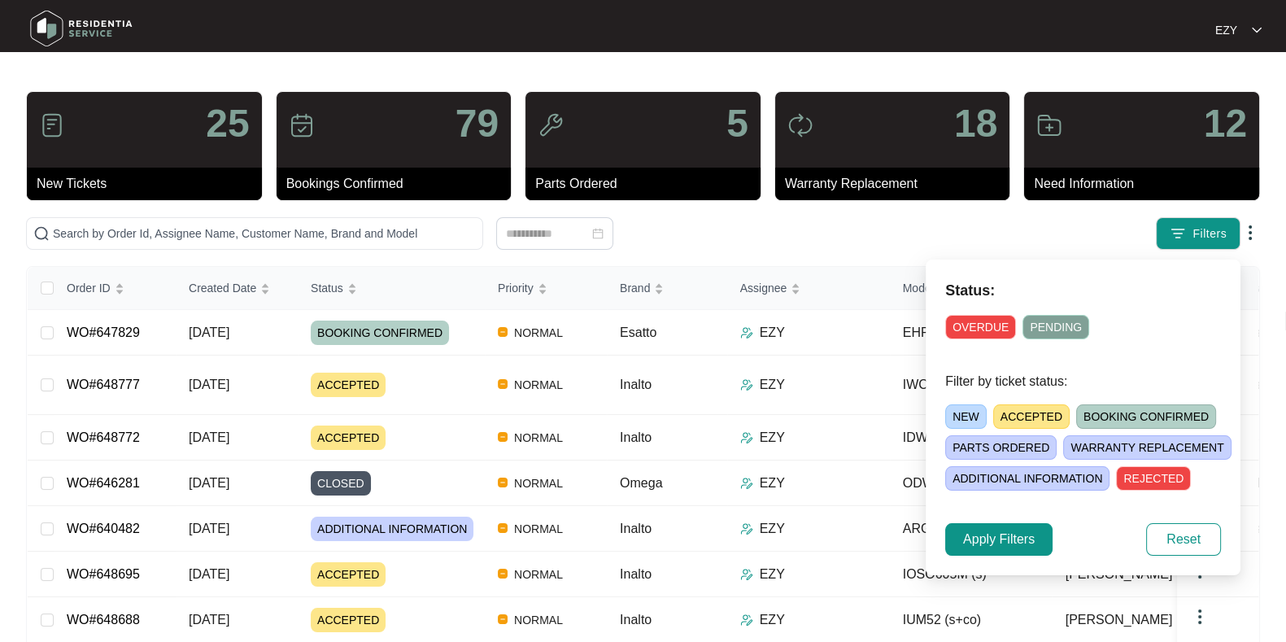
click at [1008, 416] on span "ACCEPTED" at bounding box center [1031, 416] width 76 height 24
click at [1000, 534] on span "Apply Filters" at bounding box center [999, 540] width 72 height 20
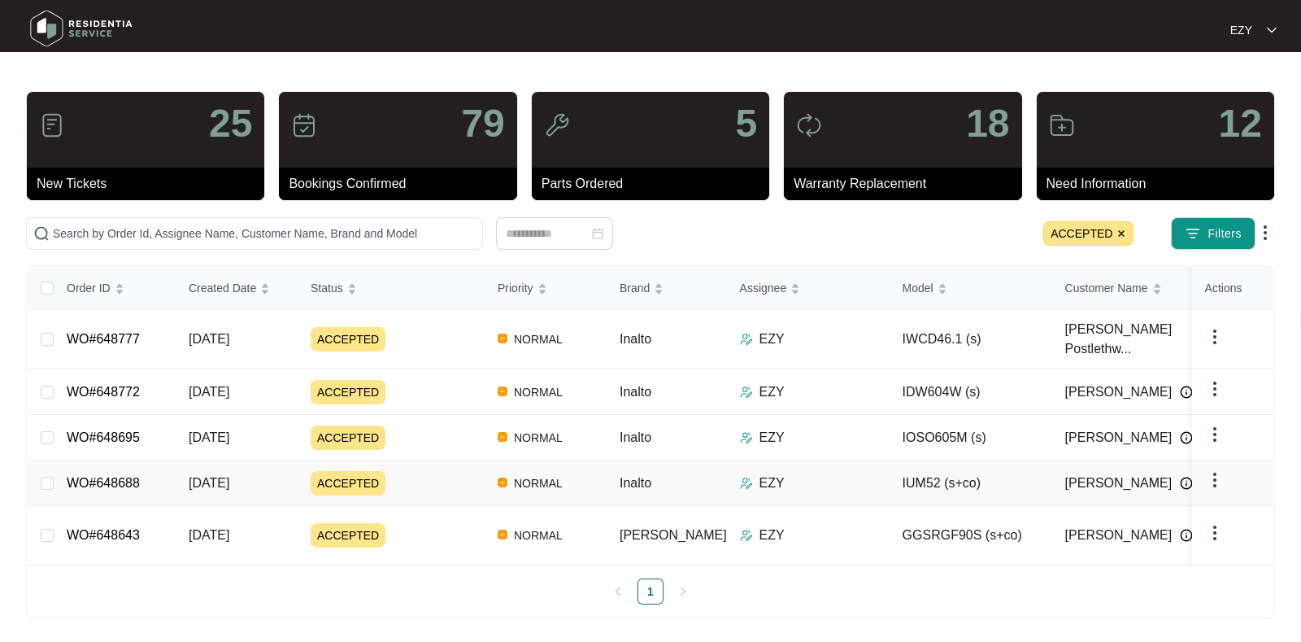
click at [438, 471] on div "ACCEPTED" at bounding box center [398, 483] width 174 height 24
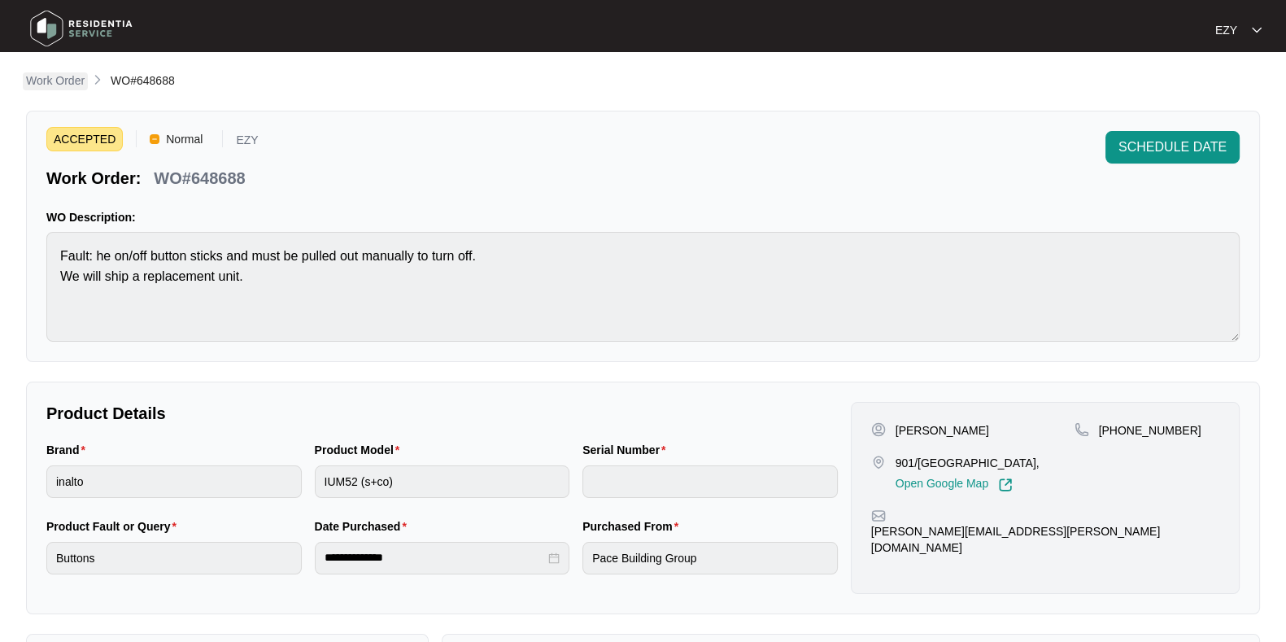
click at [75, 82] on p "Work Order" at bounding box center [55, 80] width 59 height 16
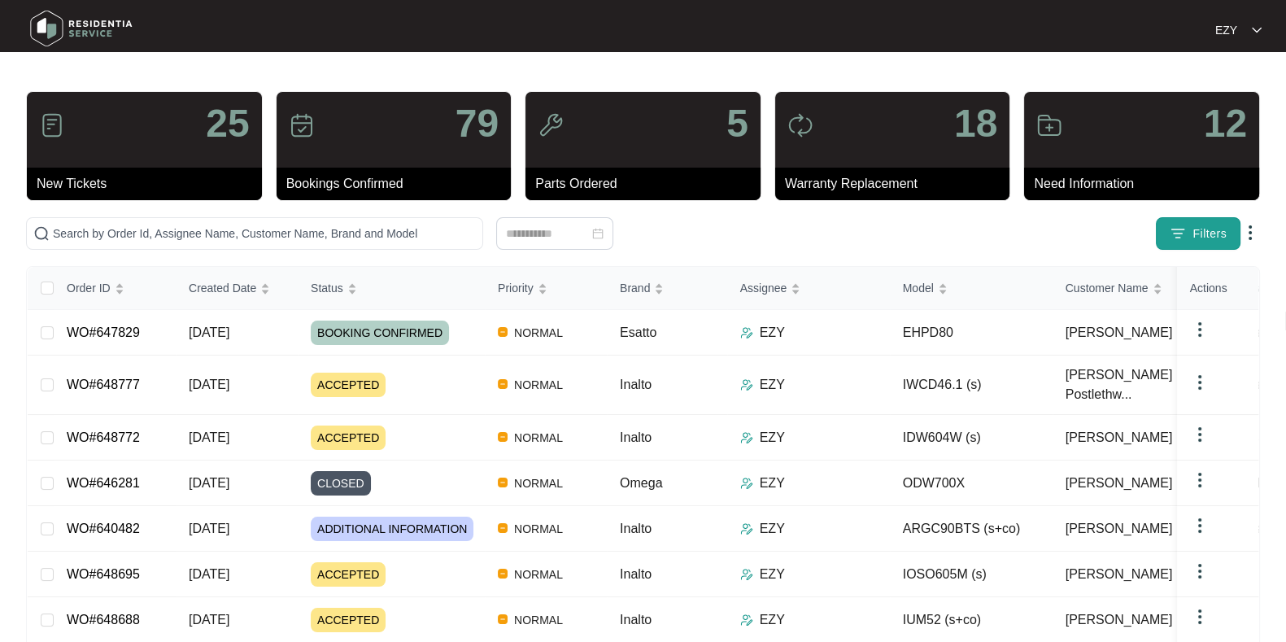
click at [1190, 230] on button "Filters" at bounding box center [1198, 233] width 85 height 33
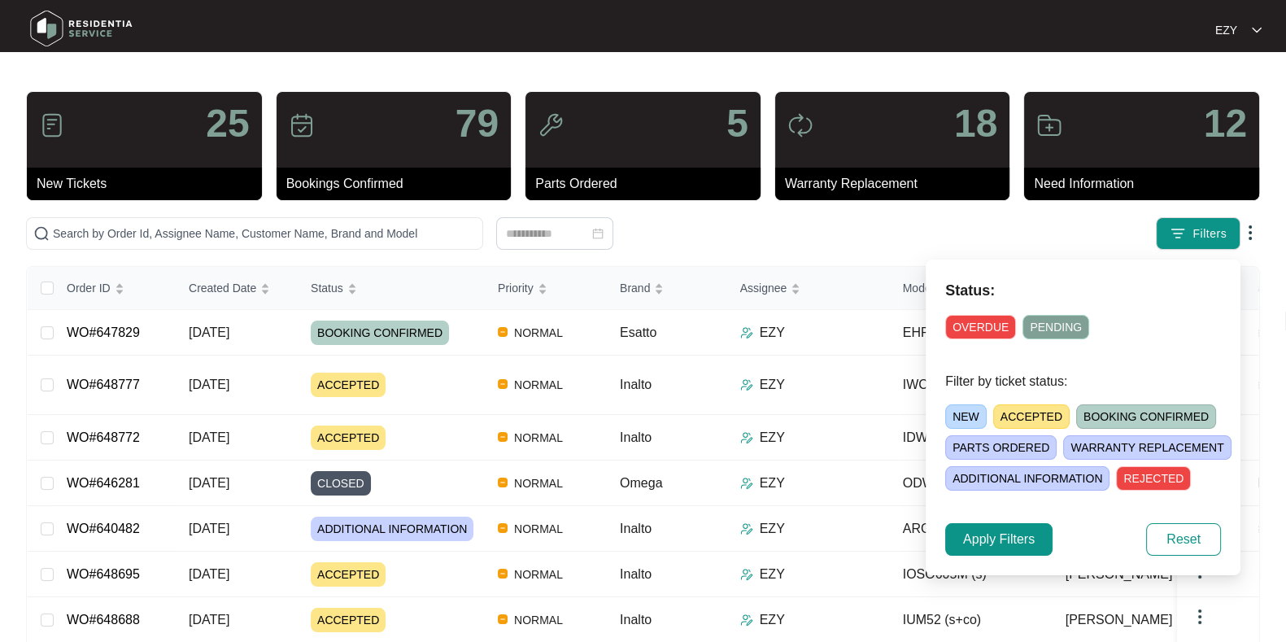
click at [1038, 416] on span "ACCEPTED" at bounding box center [1031, 416] width 76 height 24
click at [987, 547] on span "Apply Filters" at bounding box center [999, 540] width 72 height 20
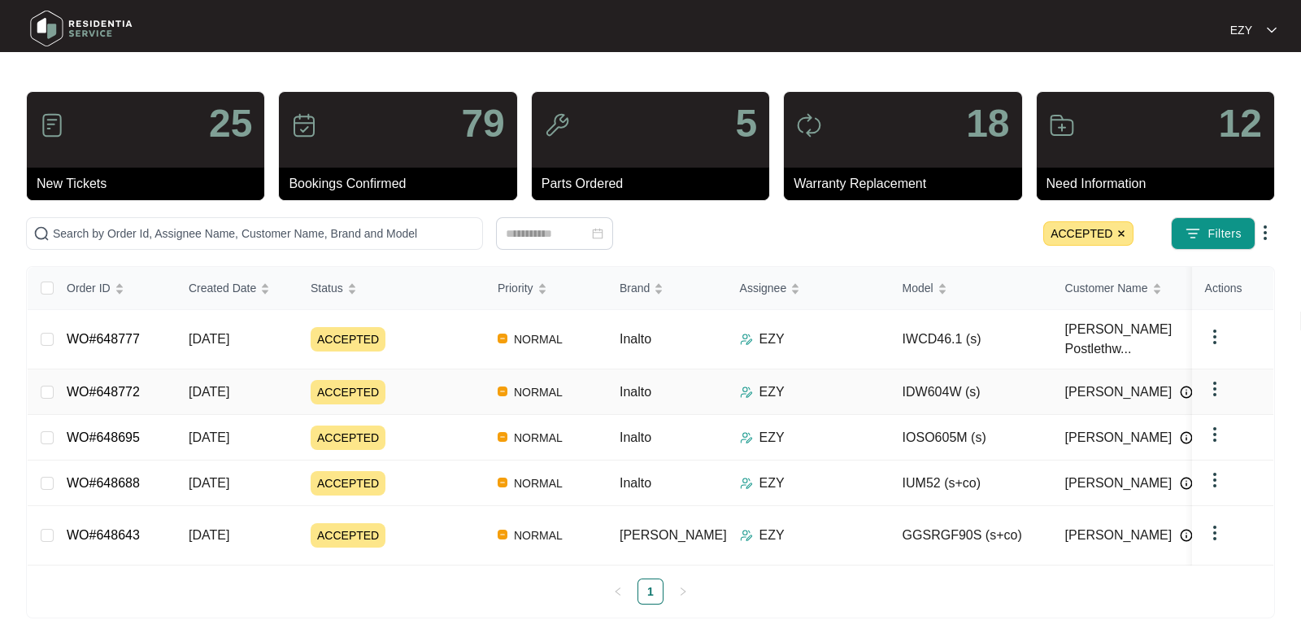
click at [402, 380] on div "ACCEPTED" at bounding box center [398, 392] width 174 height 24
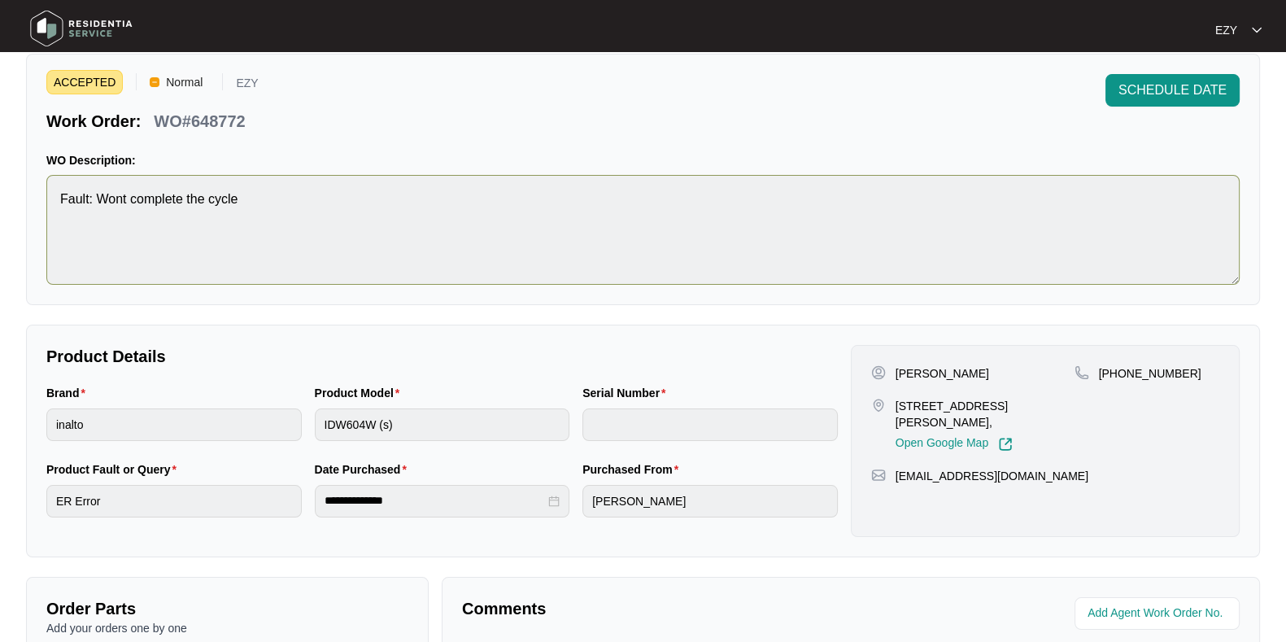
scroll to position [21, 0]
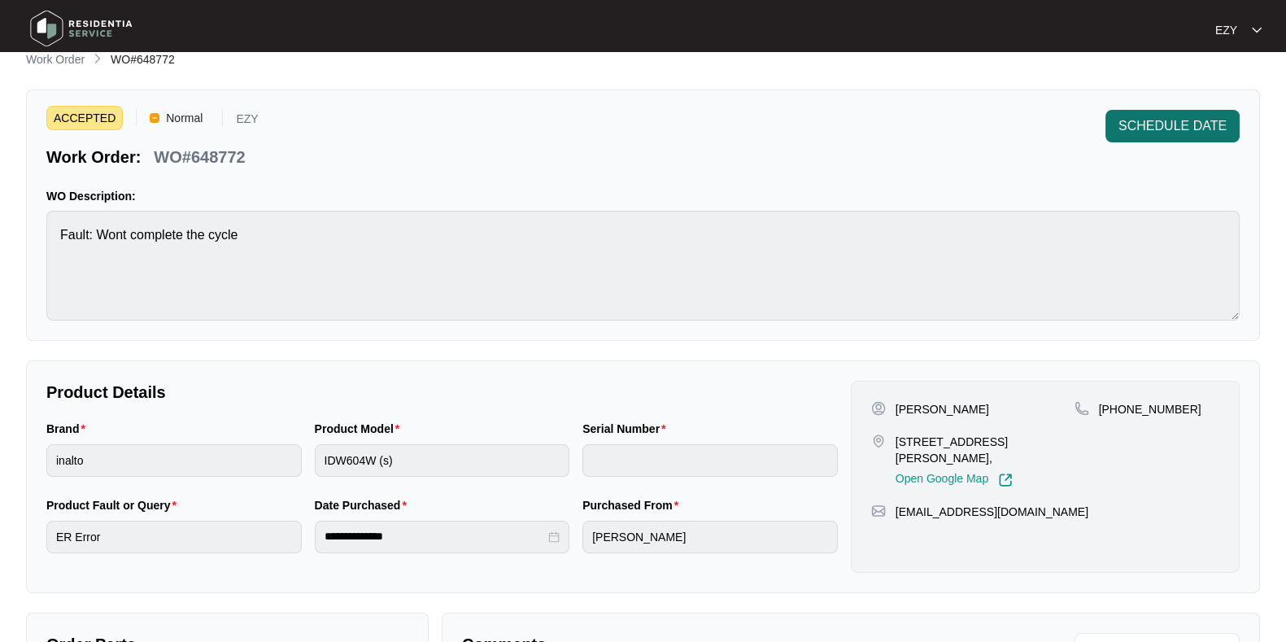
click at [1171, 120] on span "SCHEDULE DATE" at bounding box center [1172, 126] width 108 height 20
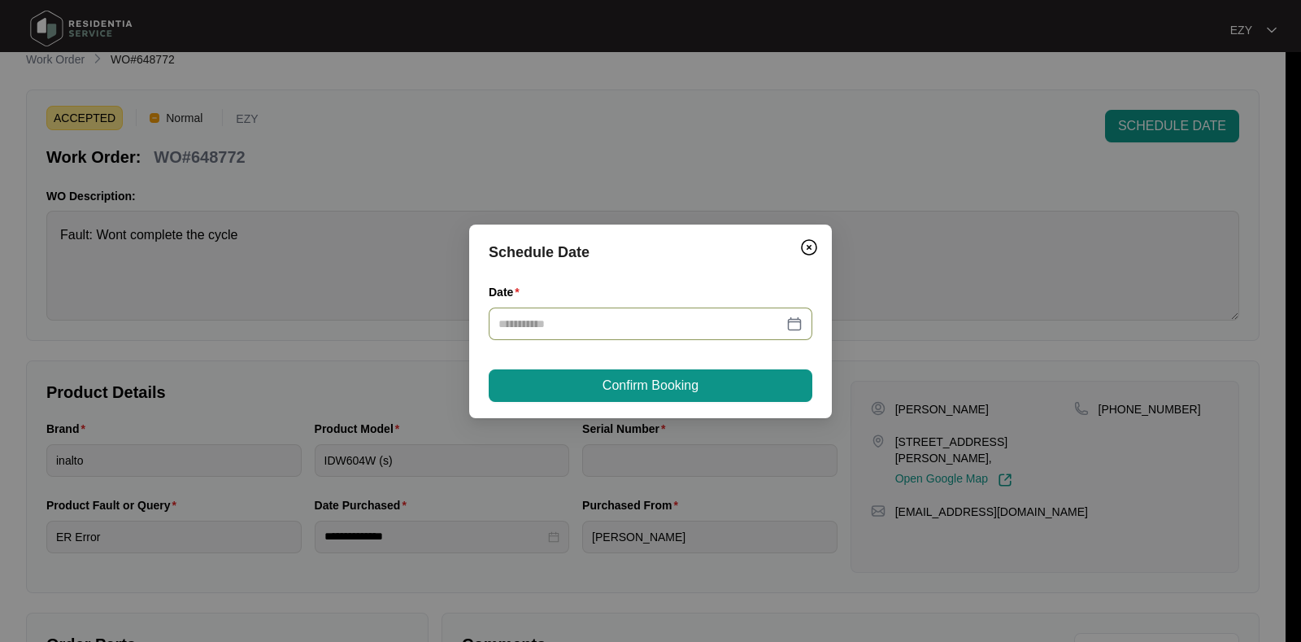
click at [572, 313] on div at bounding box center [651, 323] width 324 height 33
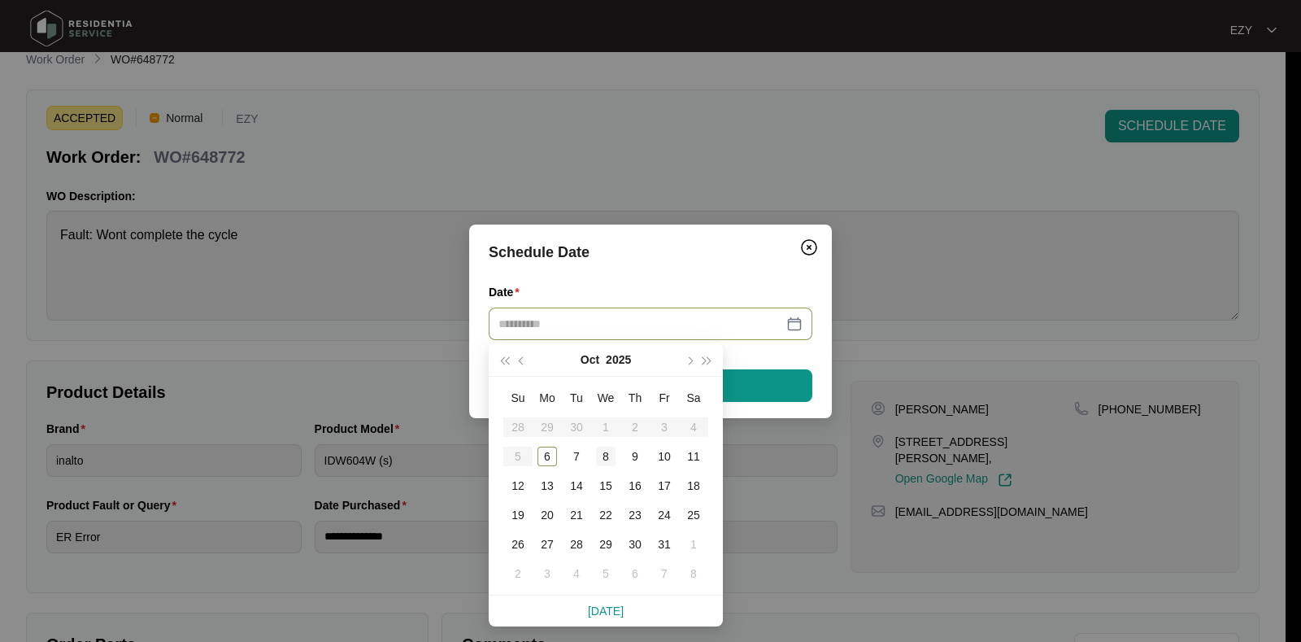
type input "**********"
click at [600, 455] on div "8" at bounding box center [606, 457] width 20 height 20
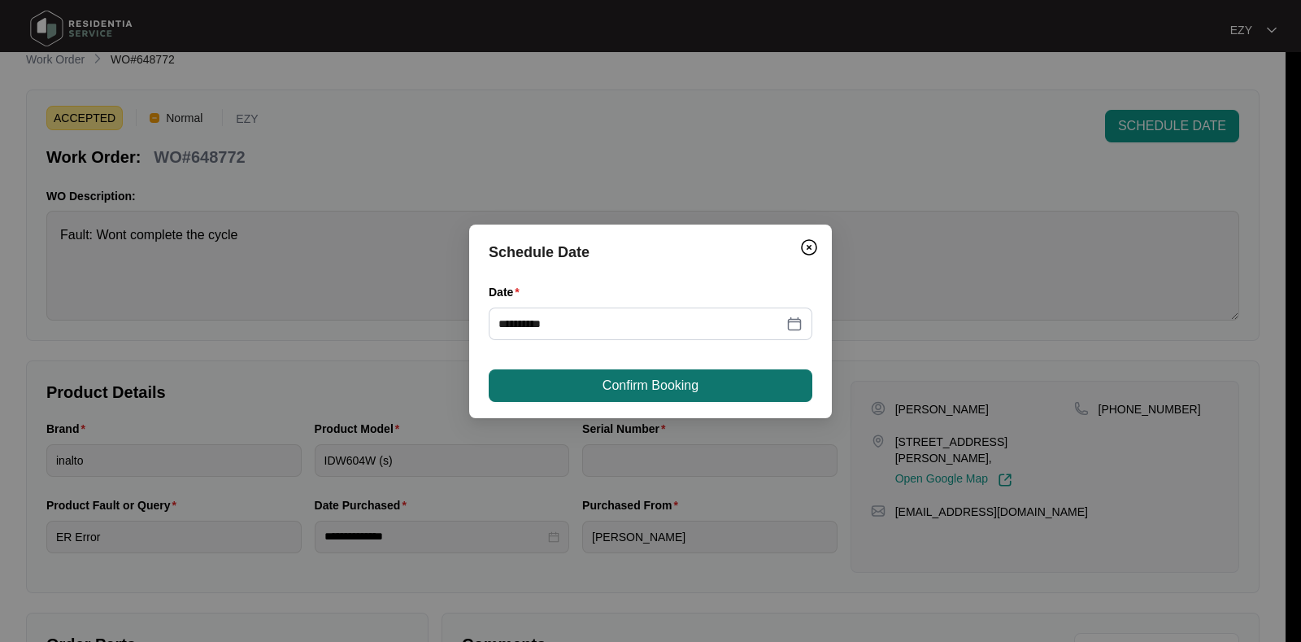
click at [626, 379] on span "Confirm Booking" at bounding box center [651, 386] width 96 height 20
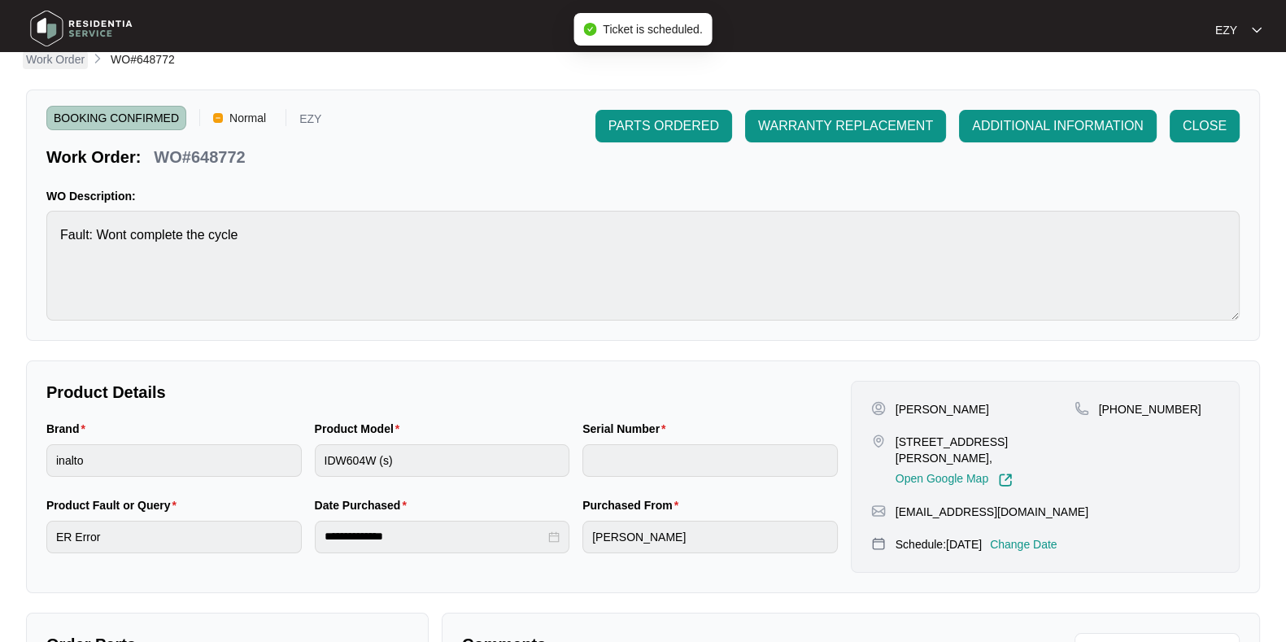
click at [54, 59] on p "Work Order" at bounding box center [55, 59] width 59 height 16
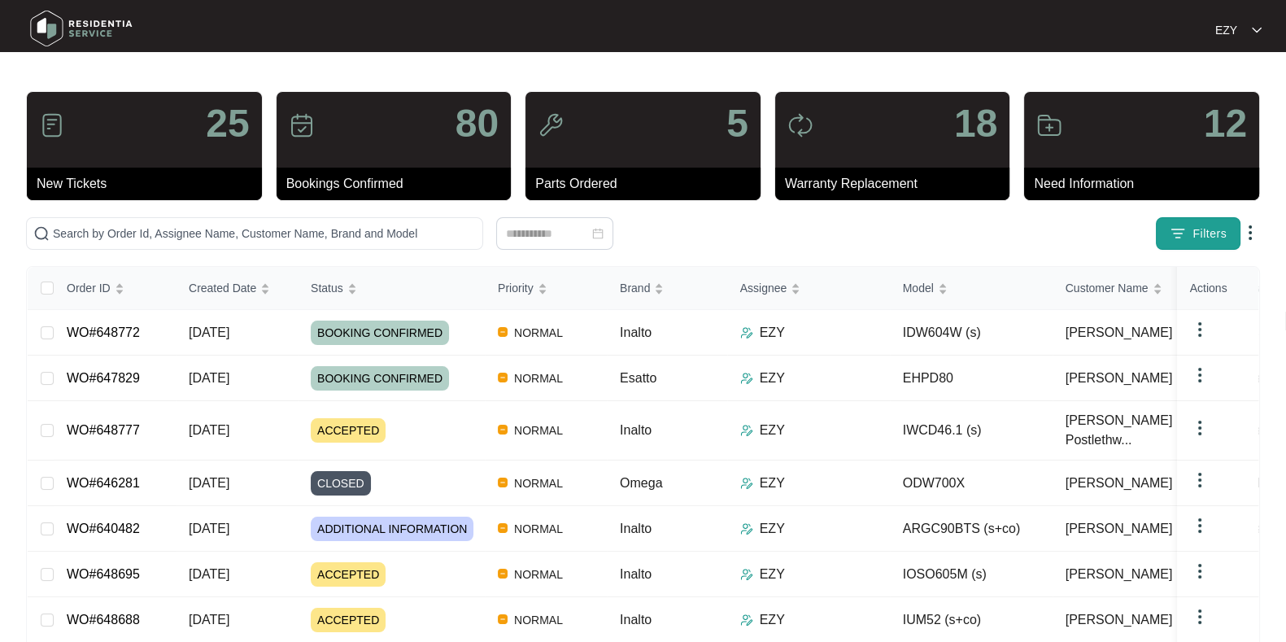
click at [1193, 229] on span "Filters" at bounding box center [1209, 233] width 34 height 17
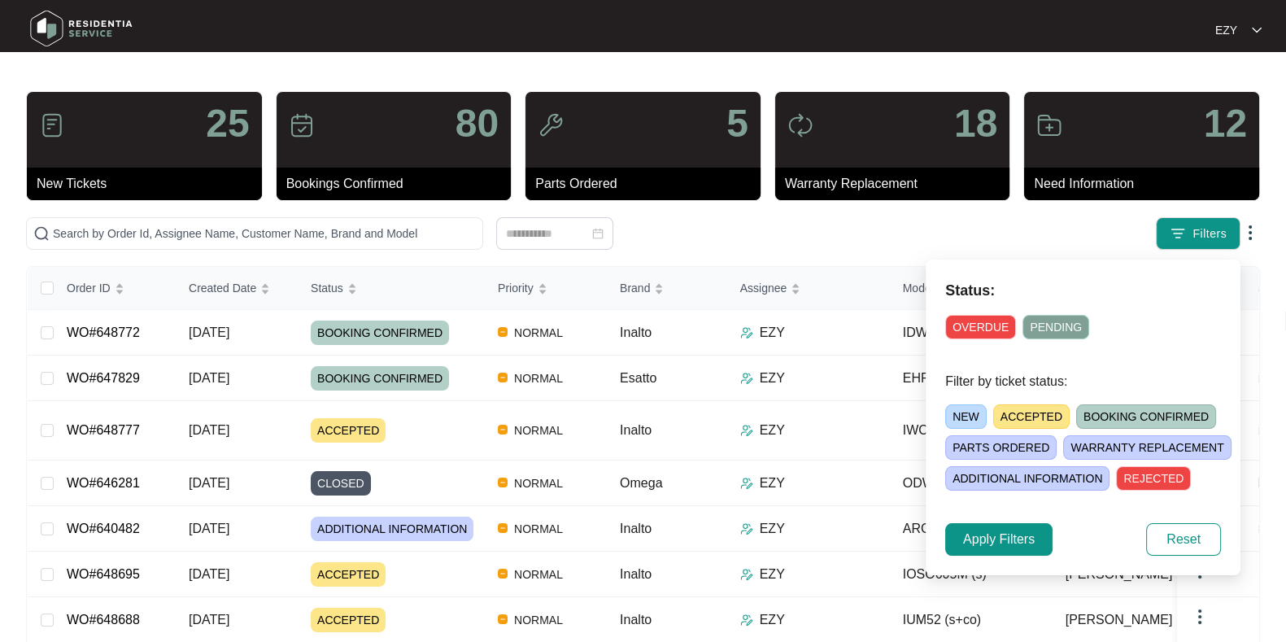
click at [1034, 412] on span "ACCEPTED" at bounding box center [1031, 416] width 76 height 24
click at [1013, 547] on span "Apply Filters" at bounding box center [999, 540] width 72 height 20
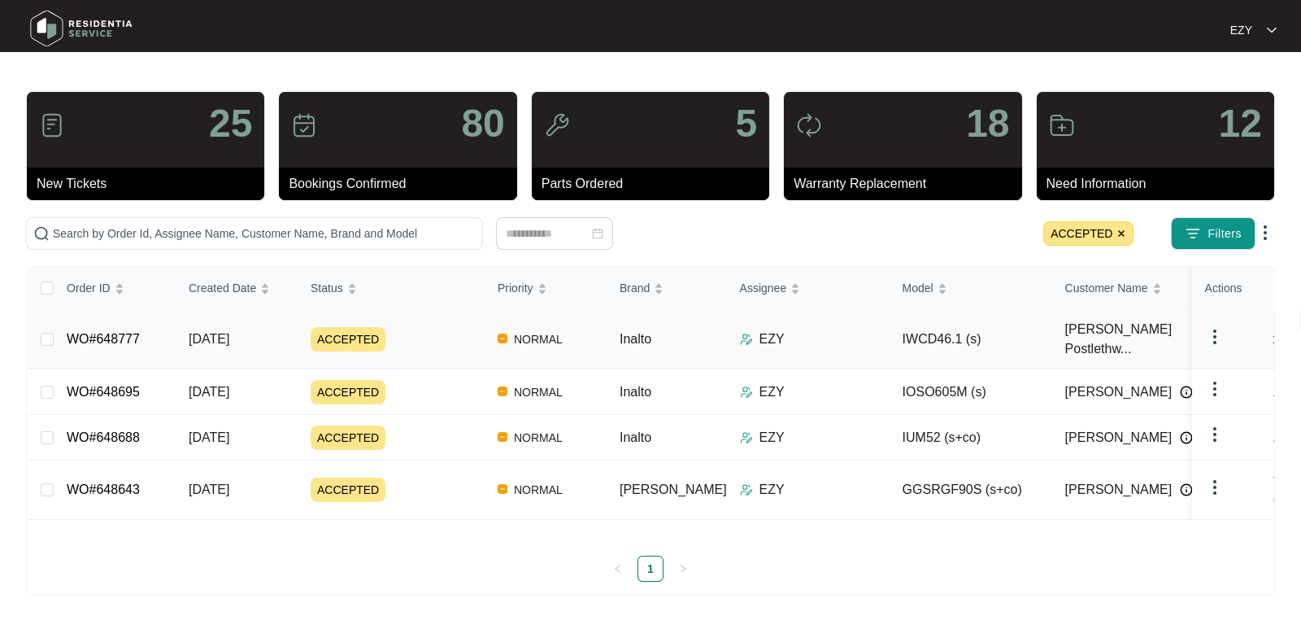
click at [423, 337] on div "ACCEPTED" at bounding box center [398, 339] width 174 height 24
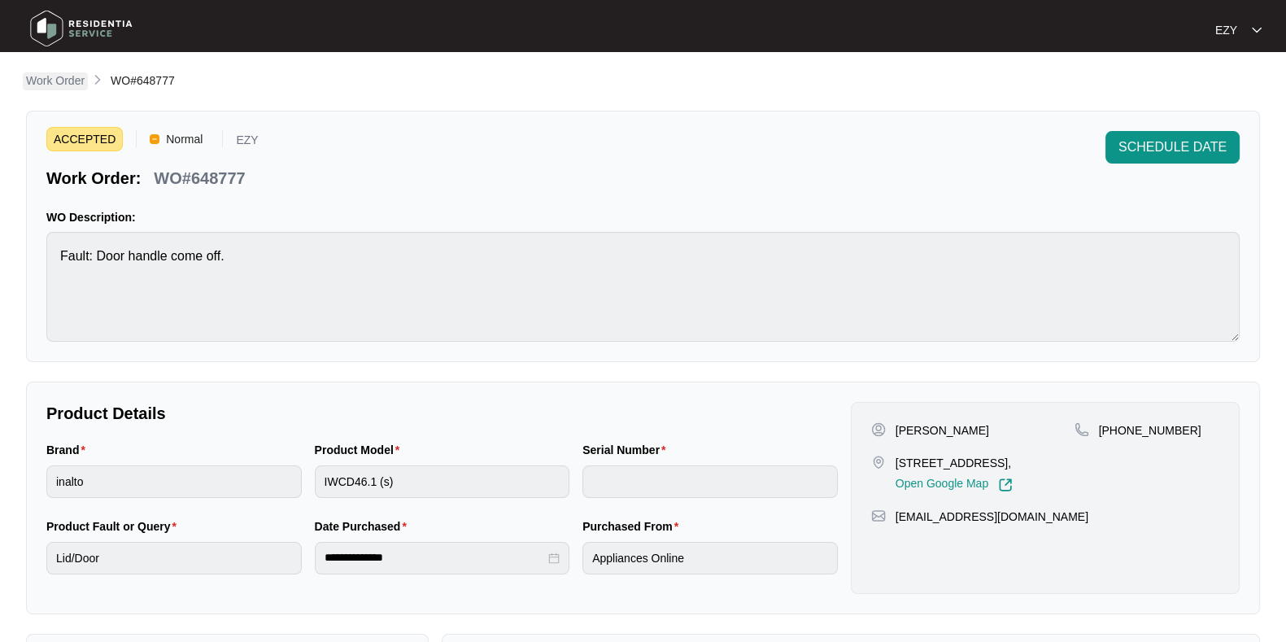
click at [78, 75] on p "Work Order" at bounding box center [55, 80] width 59 height 16
